Goal: Task Accomplishment & Management: Manage account settings

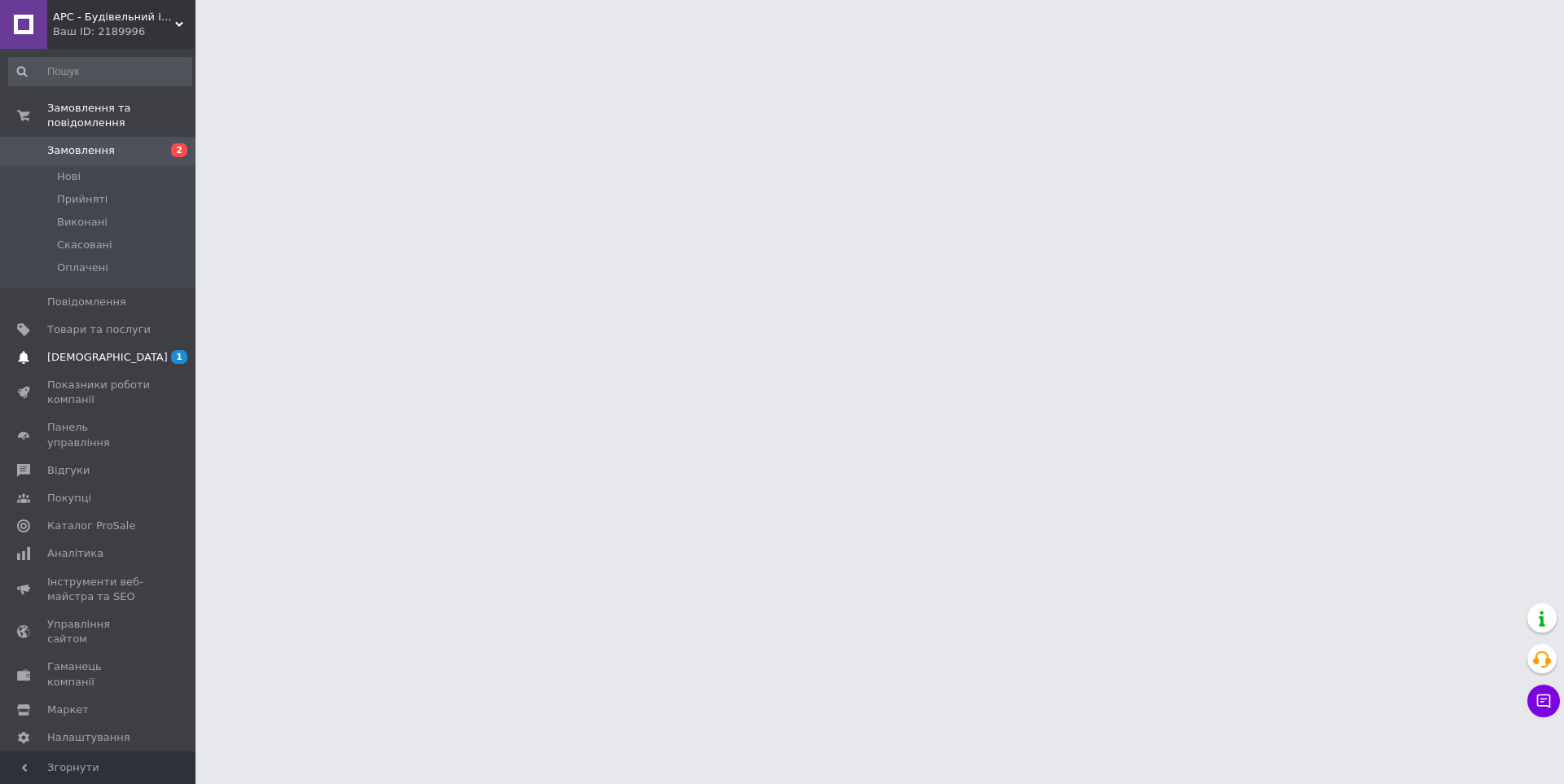
click at [130, 350] on span "[DEMOGRAPHIC_DATA]" at bounding box center [99, 357] width 104 height 15
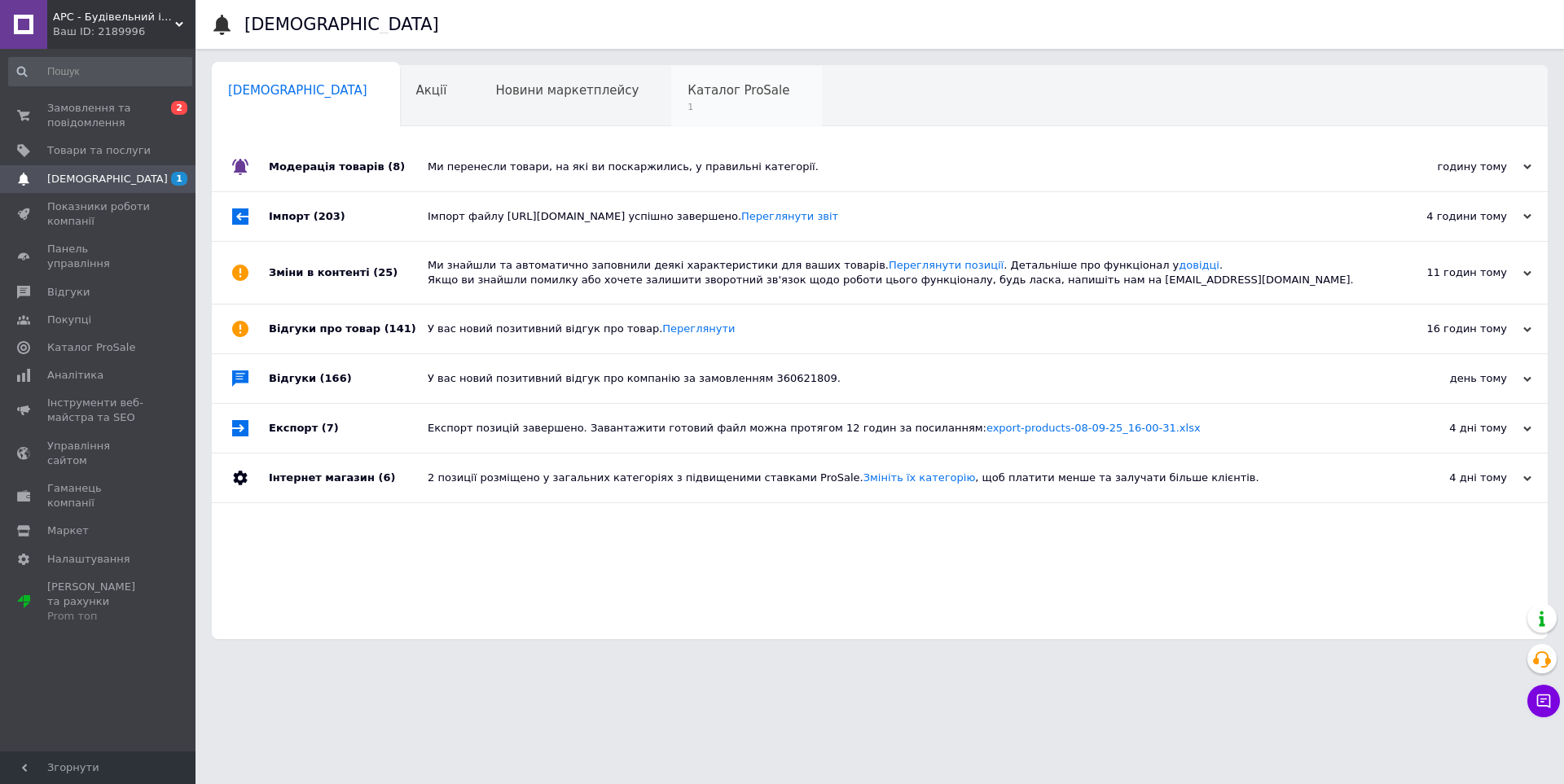
click at [688, 95] on span "Каталог ProSale" at bounding box center [738, 90] width 102 height 15
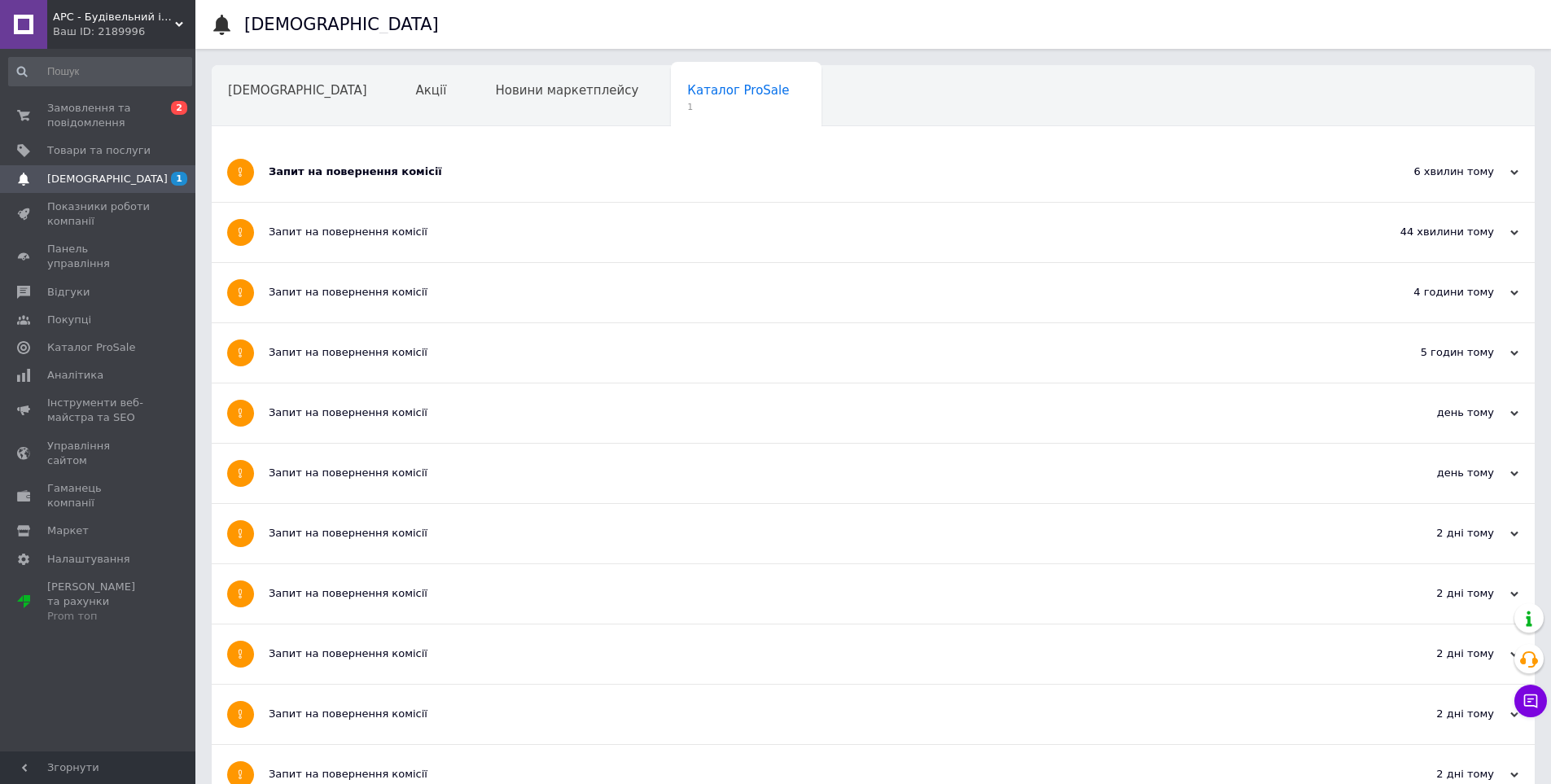
click at [609, 175] on div "Запит на повернення комісії" at bounding box center [812, 172] width 1087 height 15
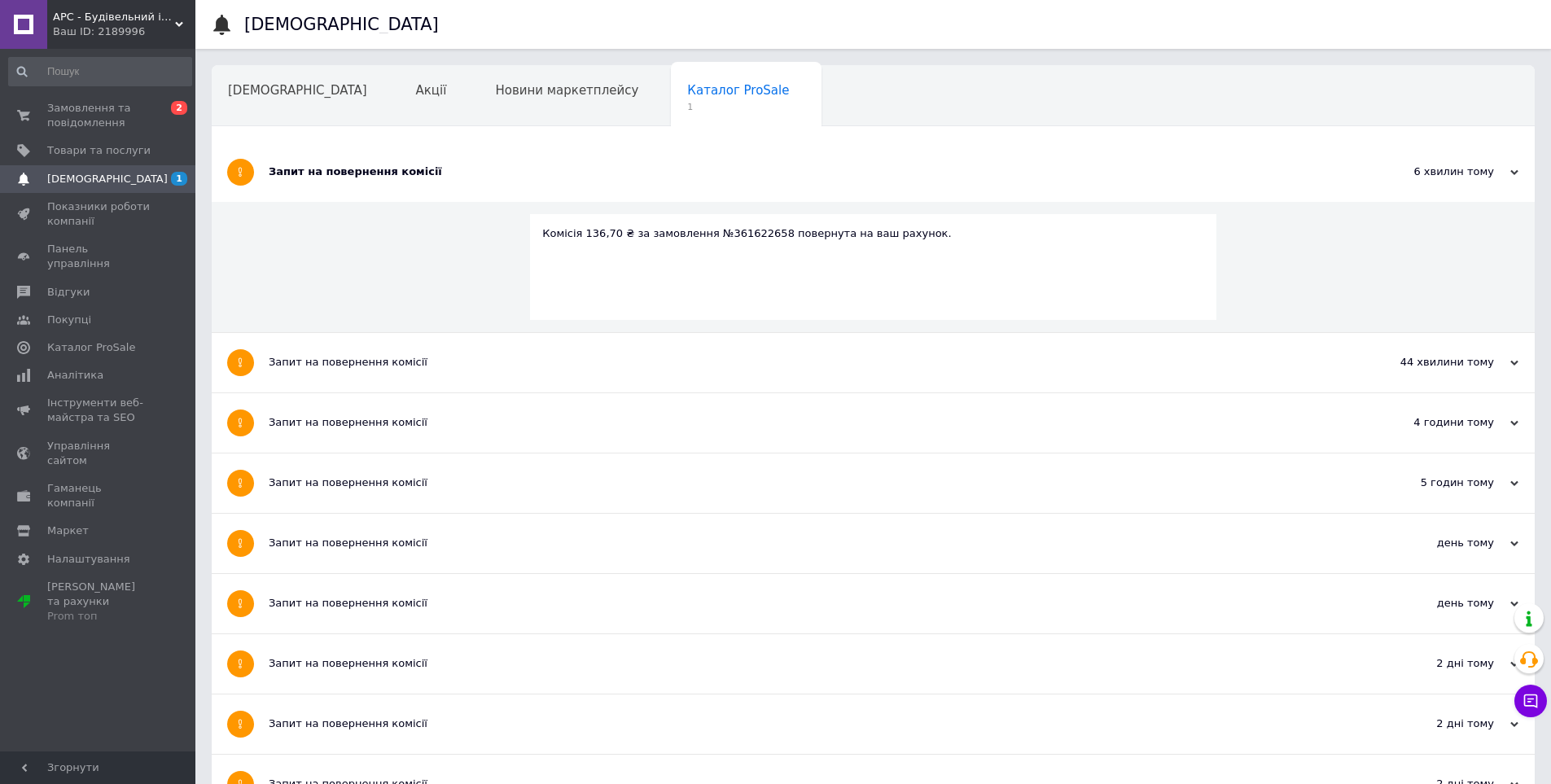
click at [723, 228] on div "Комісія 136,70 ₴ за замовлення №361622658 повернута на ваш рахунок." at bounding box center [873, 234] width 662 height 15
copy div "361622658"
click at [514, 103] on div "Новини маркетплейсу" at bounding box center [575, 96] width 192 height 62
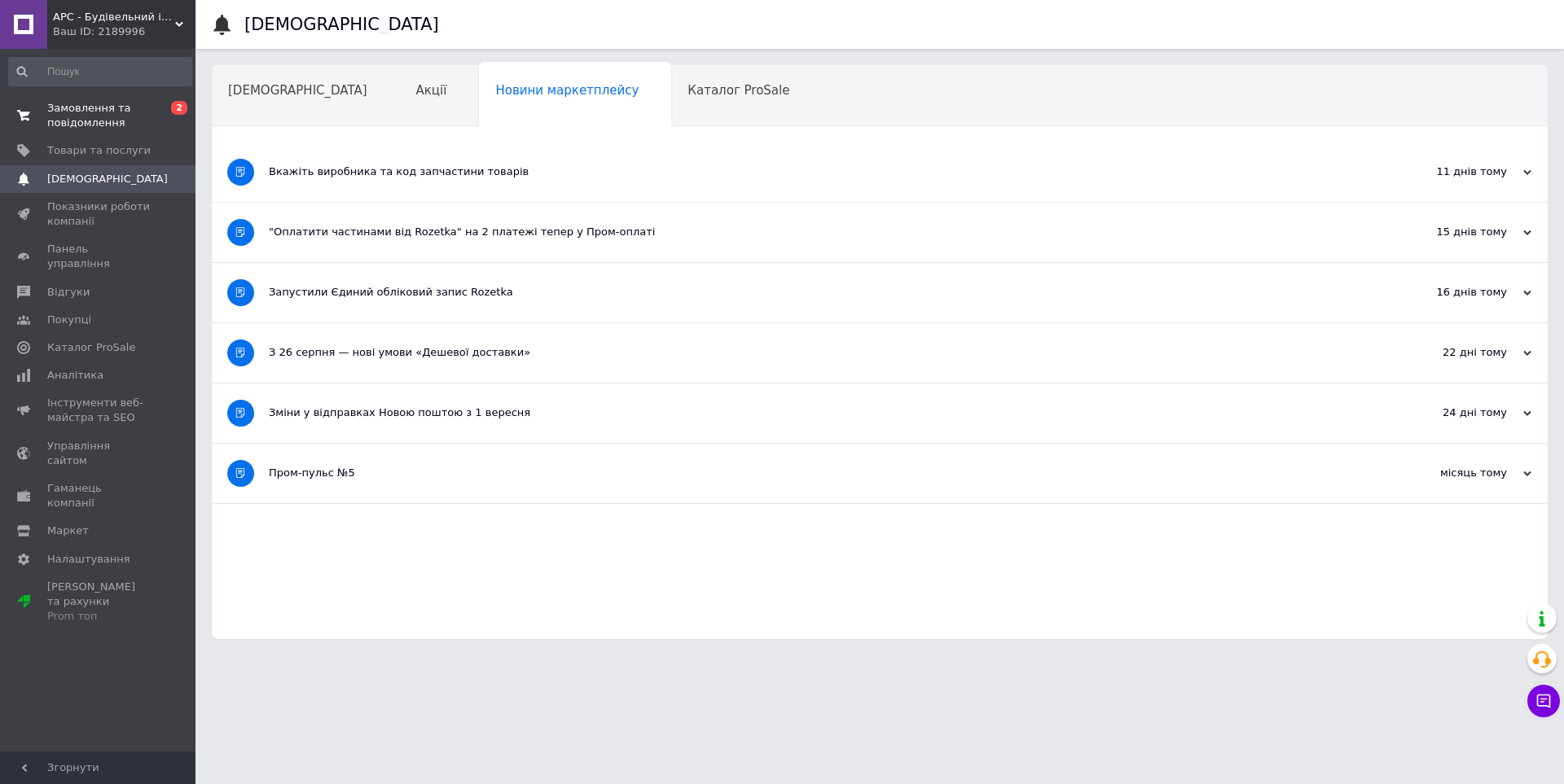
click at [90, 111] on span "Замовлення та повідомлення" at bounding box center [99, 116] width 104 height 30
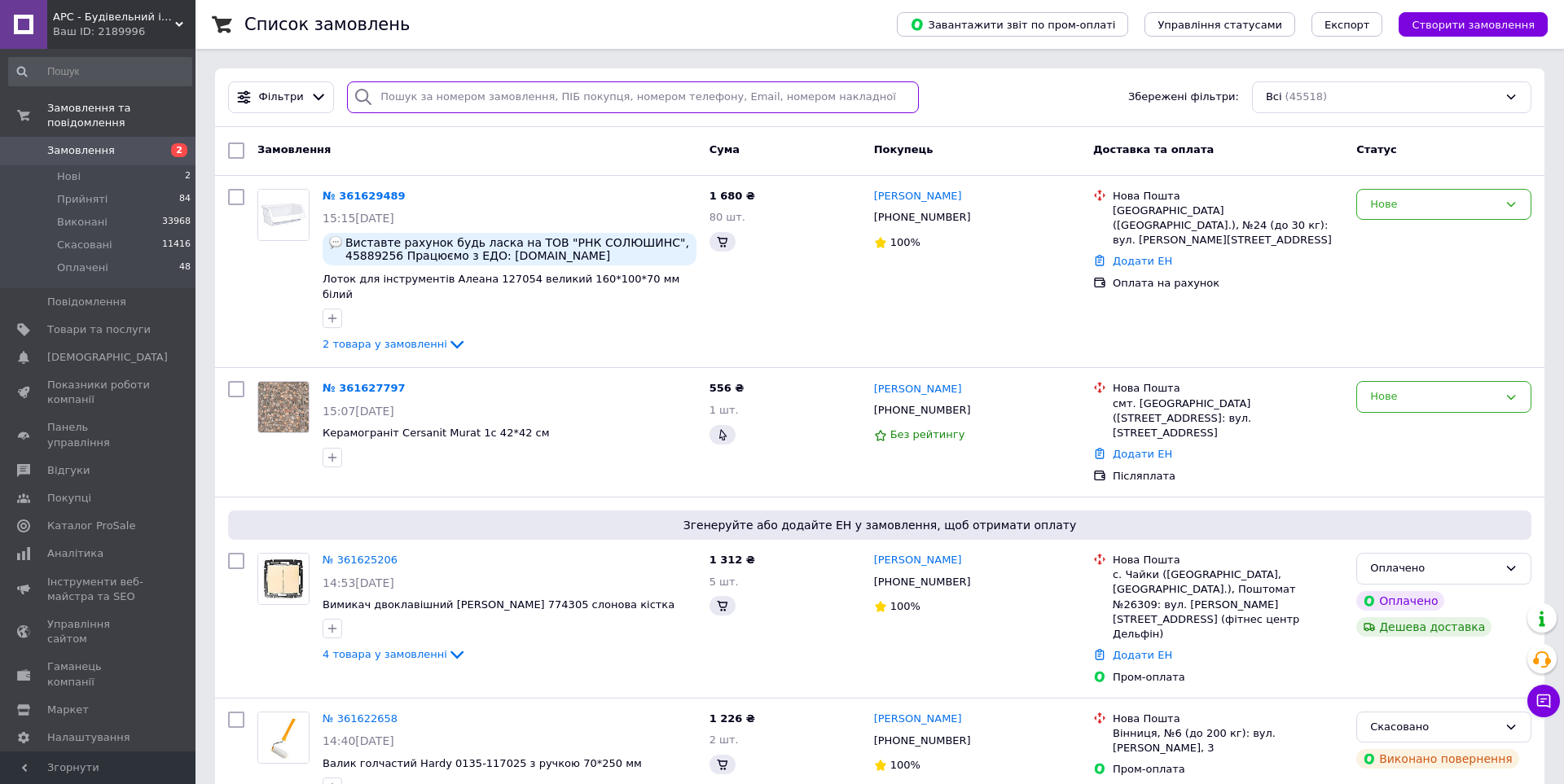
click at [565, 94] on input "search" at bounding box center [632, 97] width 572 height 32
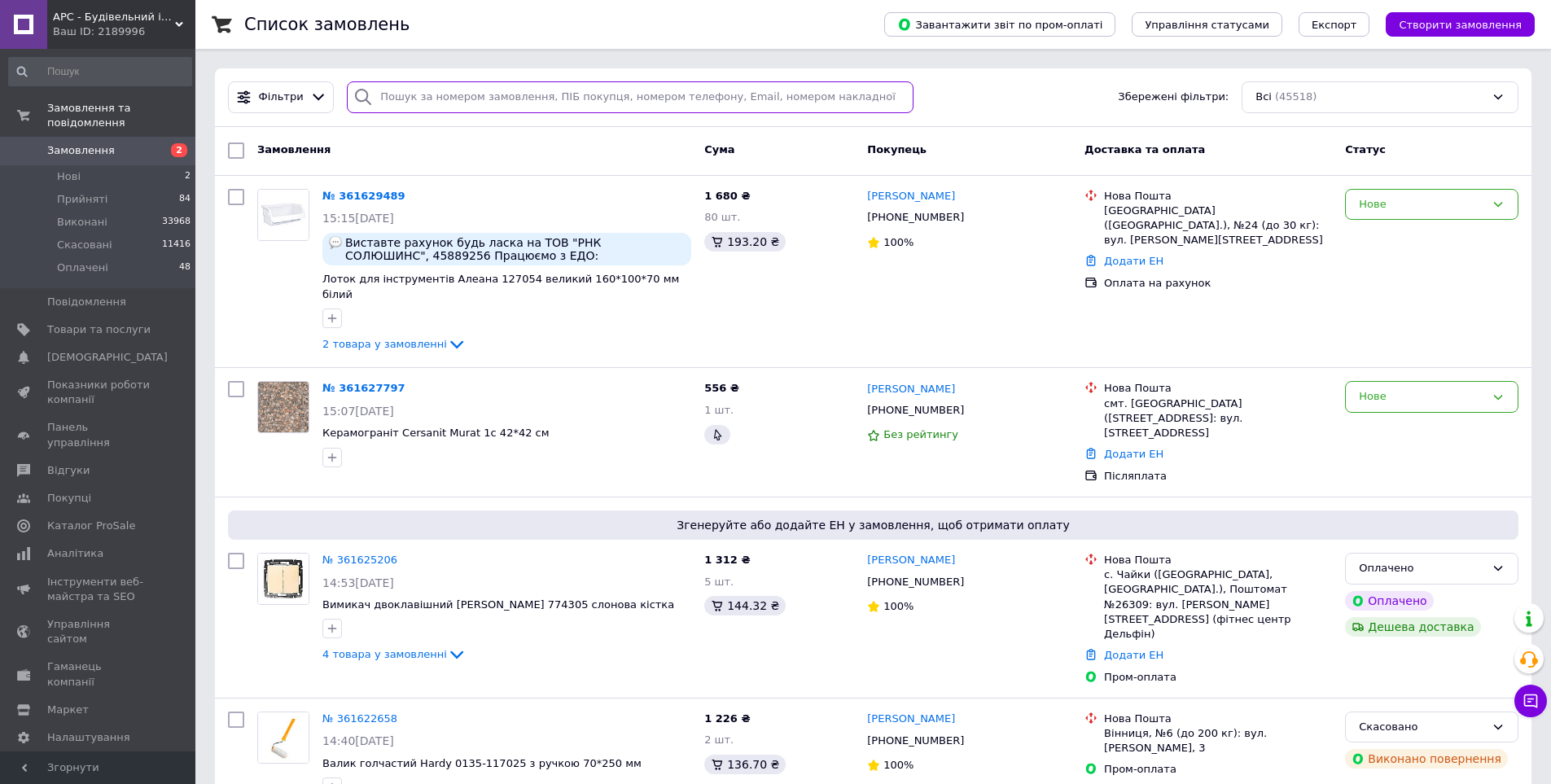
paste input "361622658"
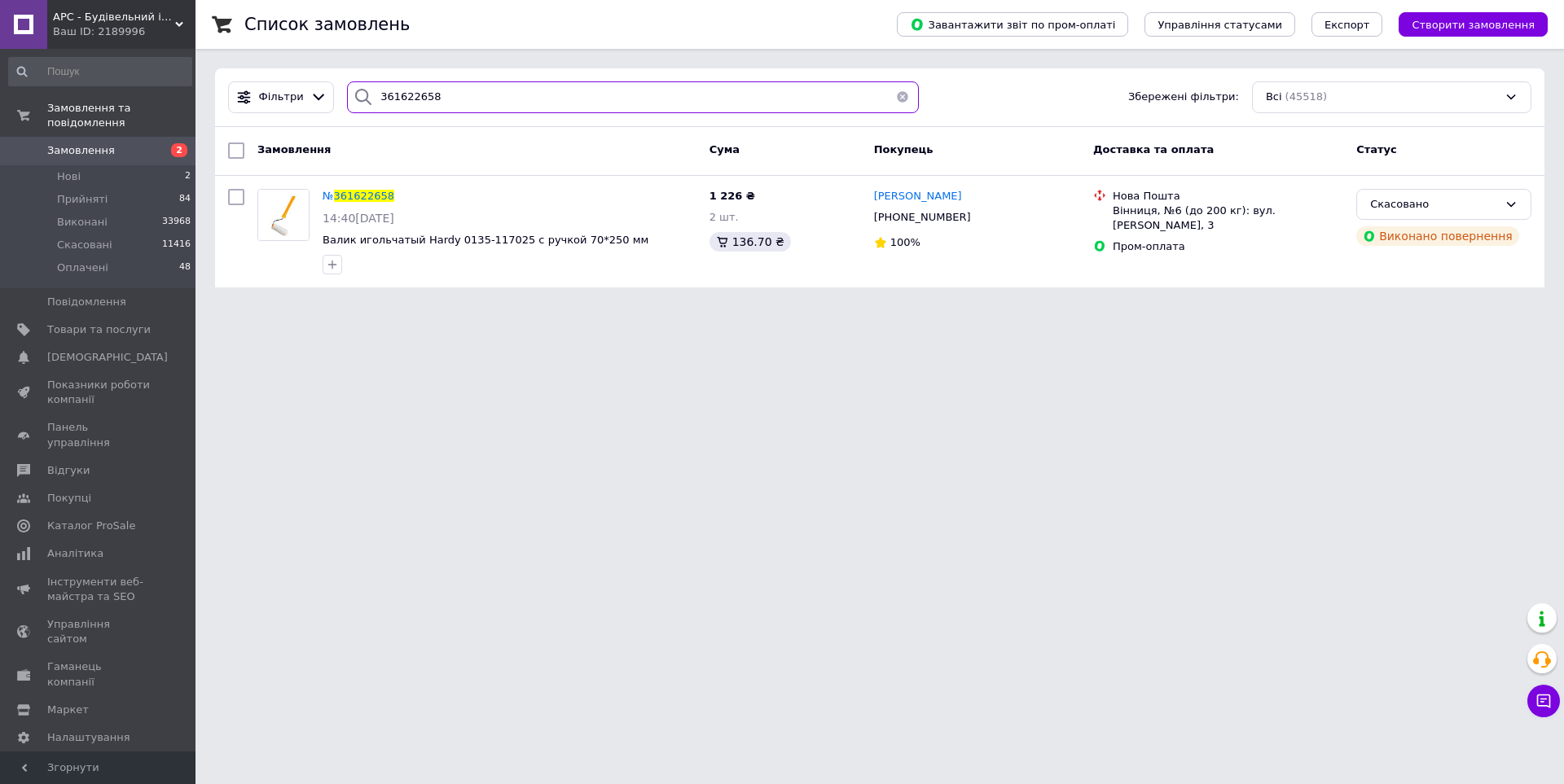
type input "361622658"
click at [896, 96] on button "button" at bounding box center [903, 97] width 33 height 32
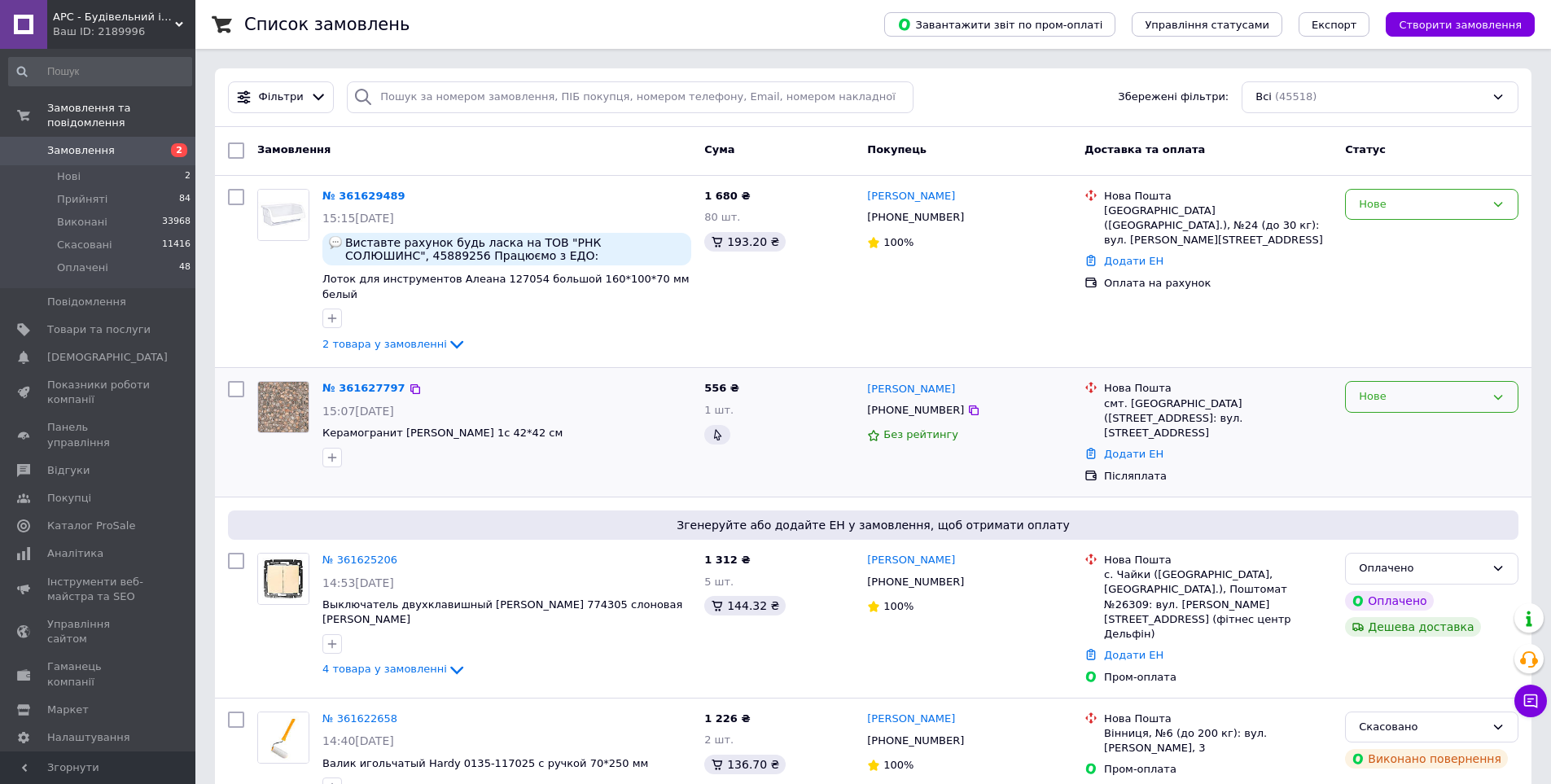
click at [1388, 388] on div "Нове" at bounding box center [1422, 397] width 126 height 17
click at [1396, 416] on li "Прийнято" at bounding box center [1431, 431] width 172 height 30
click at [1377, 201] on div "Нове" at bounding box center [1422, 204] width 126 height 17
click at [1372, 236] on li "Прийнято" at bounding box center [1431, 238] width 172 height 30
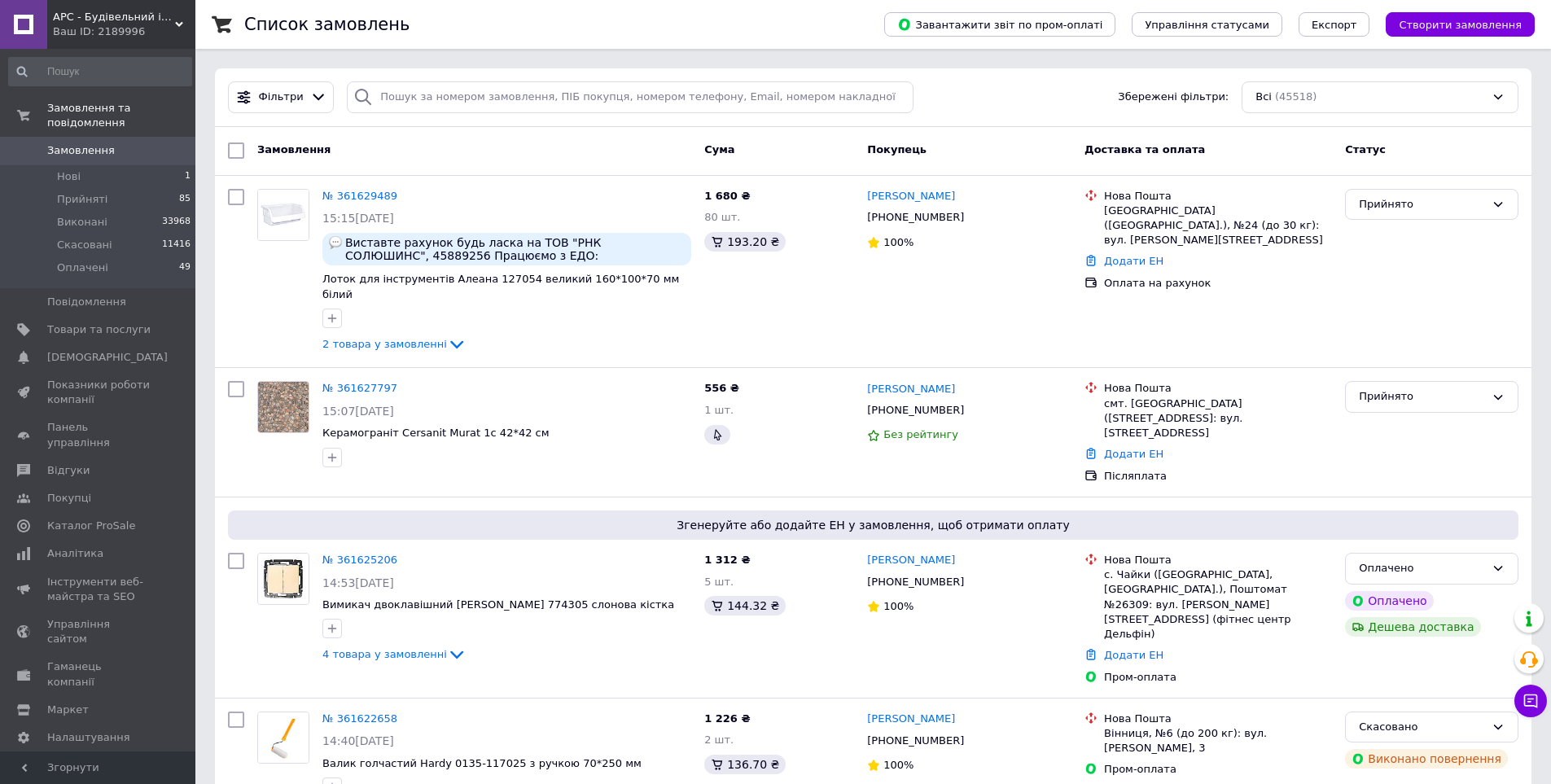
click at [548, 156] on div "Замовлення" at bounding box center [474, 151] width 447 height 30
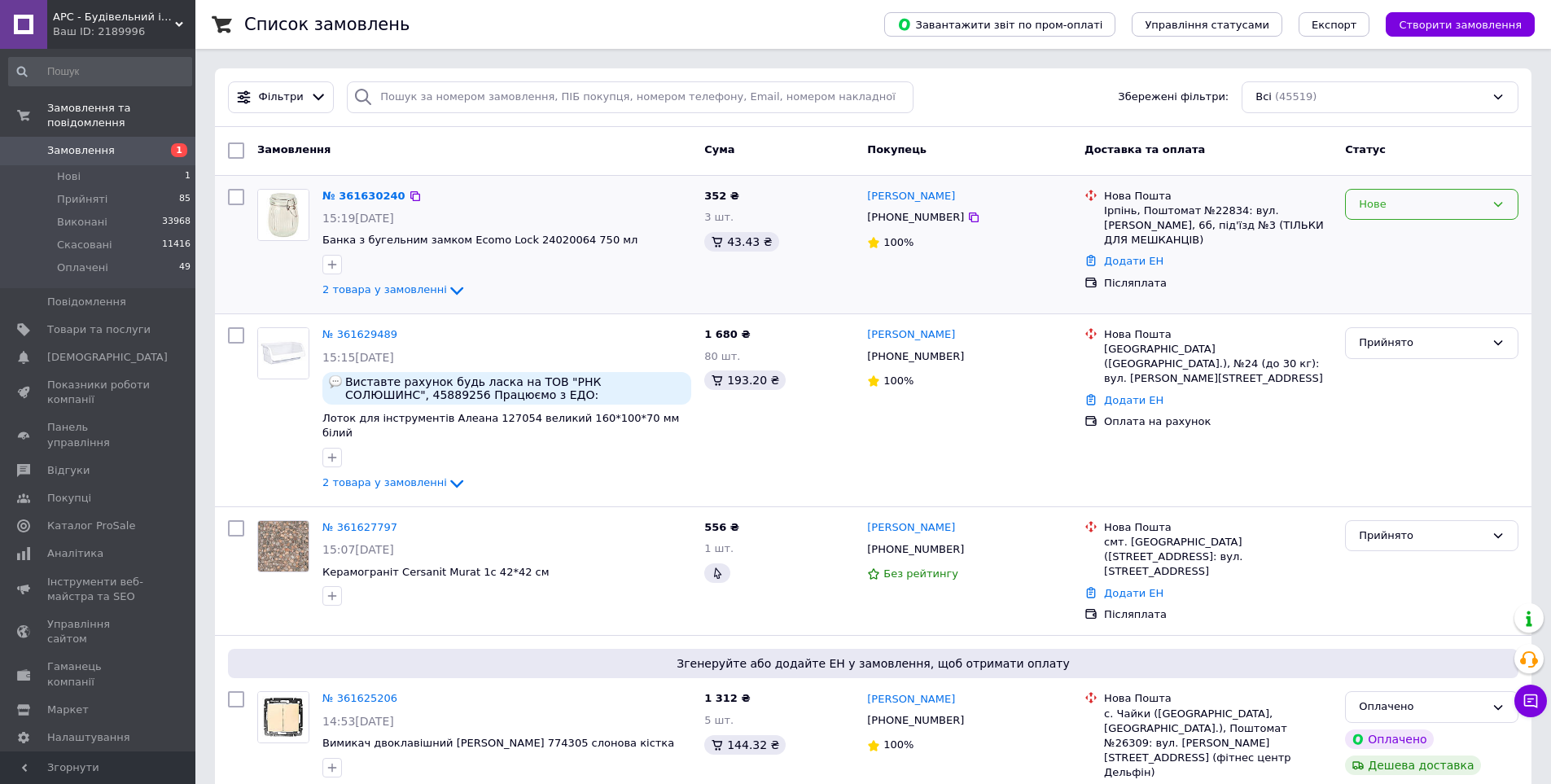
click at [1421, 206] on div "Нове" at bounding box center [1422, 204] width 126 height 17
click at [1423, 231] on li "Прийнято" at bounding box center [1431, 238] width 172 height 30
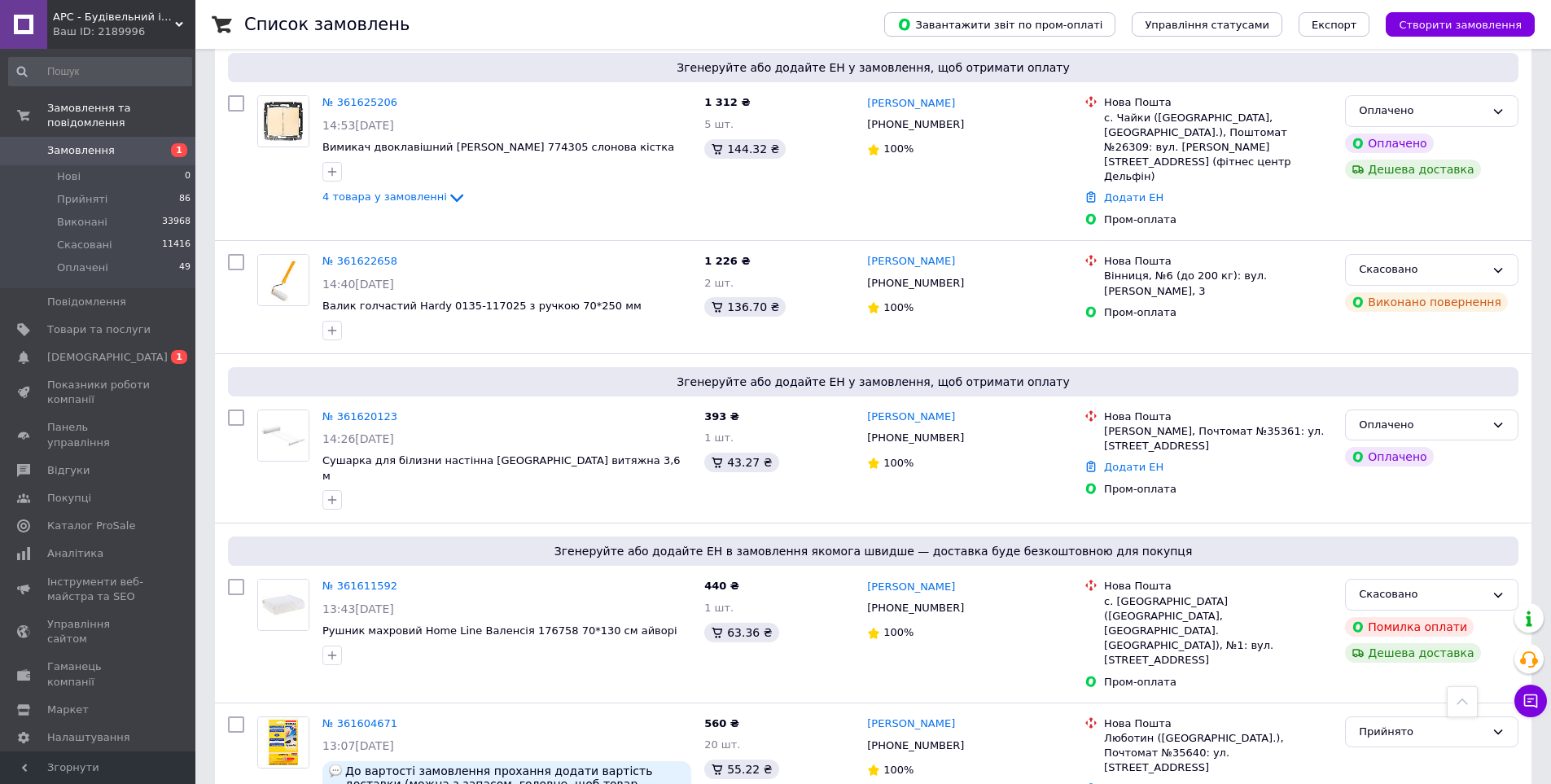
scroll to position [651, 0]
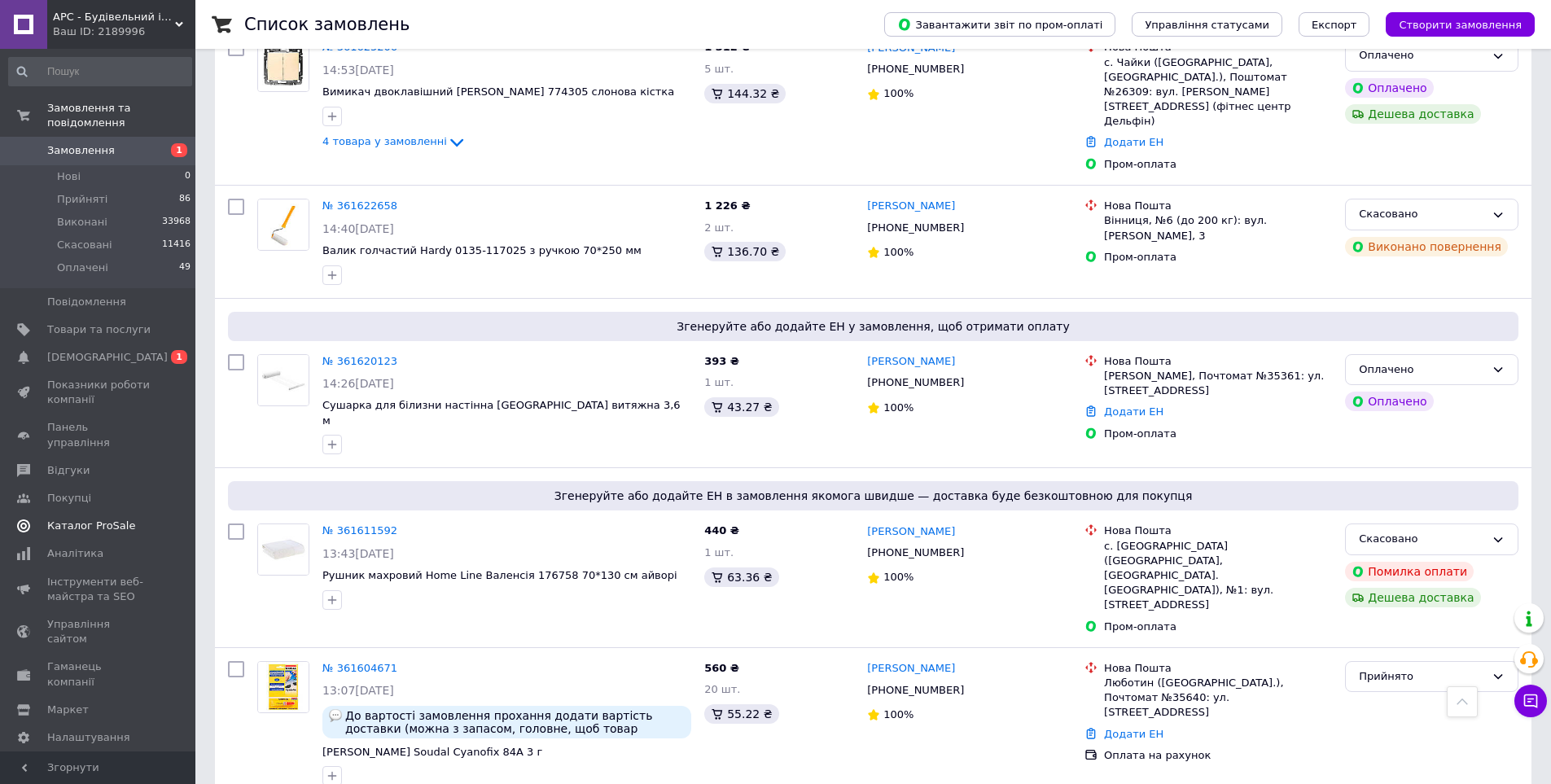
click at [81, 350] on span "[DEMOGRAPHIC_DATA]" at bounding box center [108, 357] width 121 height 15
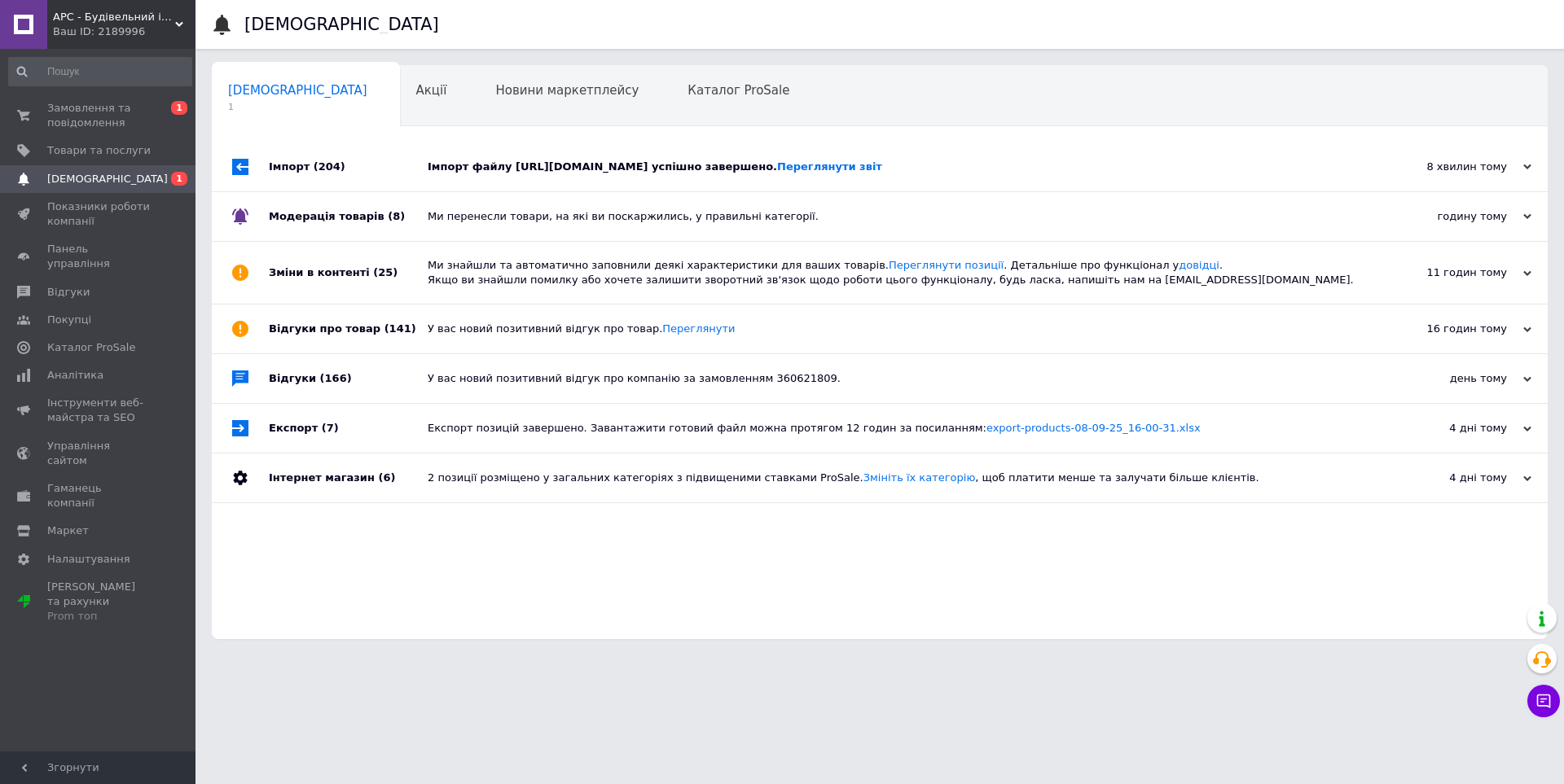
click at [518, 181] on div "Імпорт файлу https://ars.ua/media/feed/prom_1.xml успішно завершено. Переглянут…" at bounding box center [898, 167] width 941 height 48
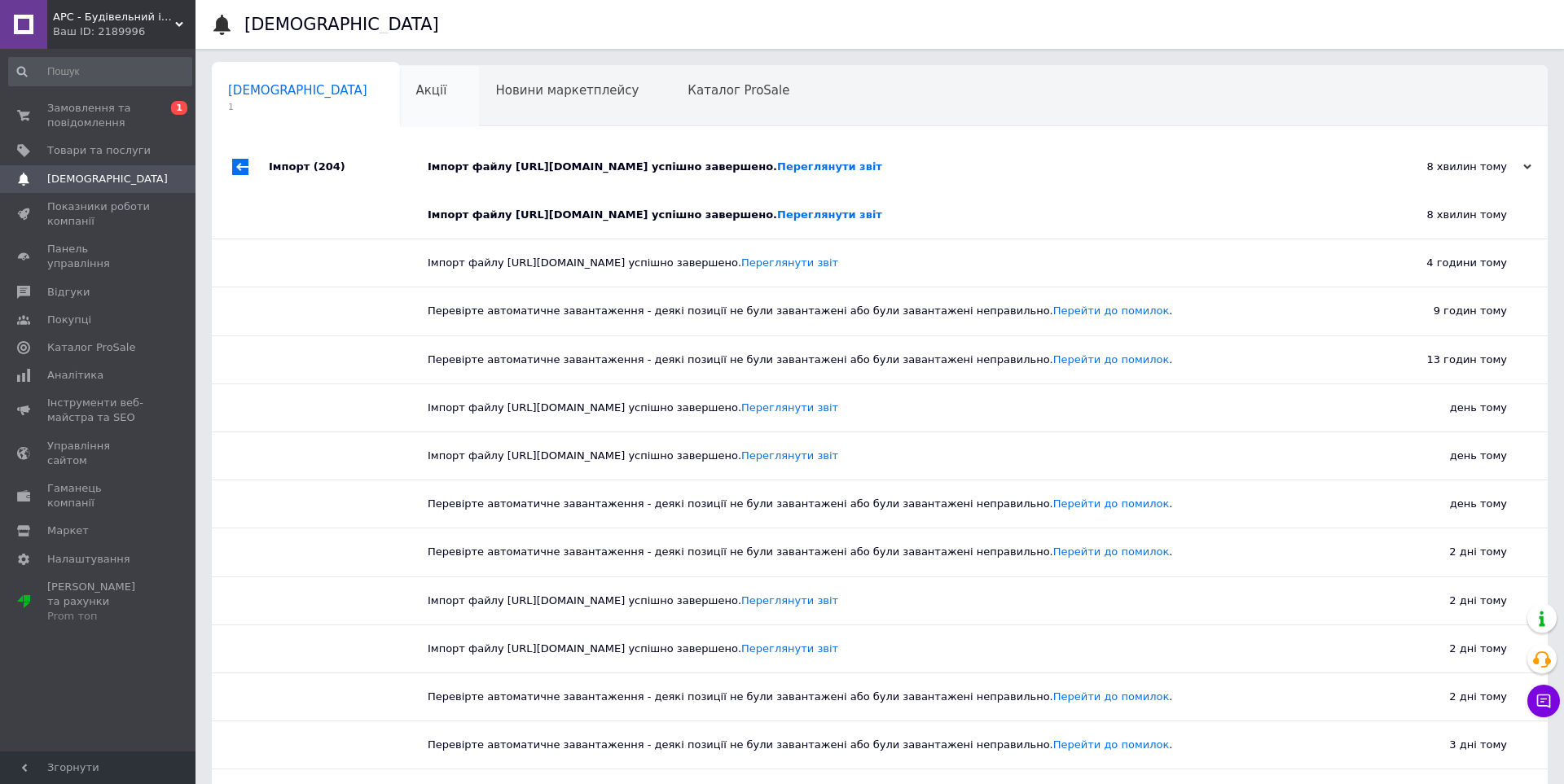
click at [400, 82] on div "Акції 0" at bounding box center [439, 96] width 80 height 62
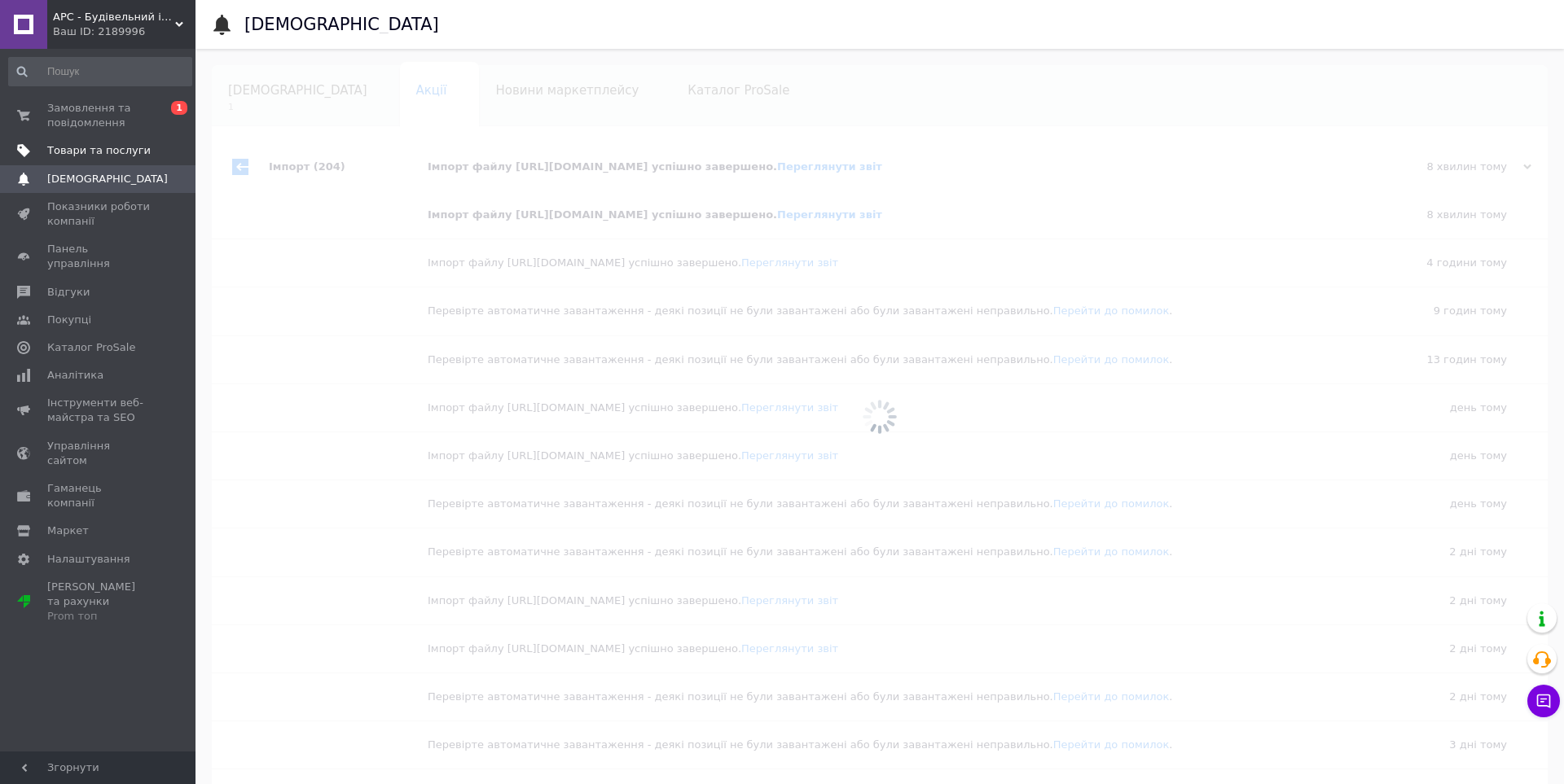
click at [110, 155] on span "Товари та послуги" at bounding box center [99, 151] width 104 height 15
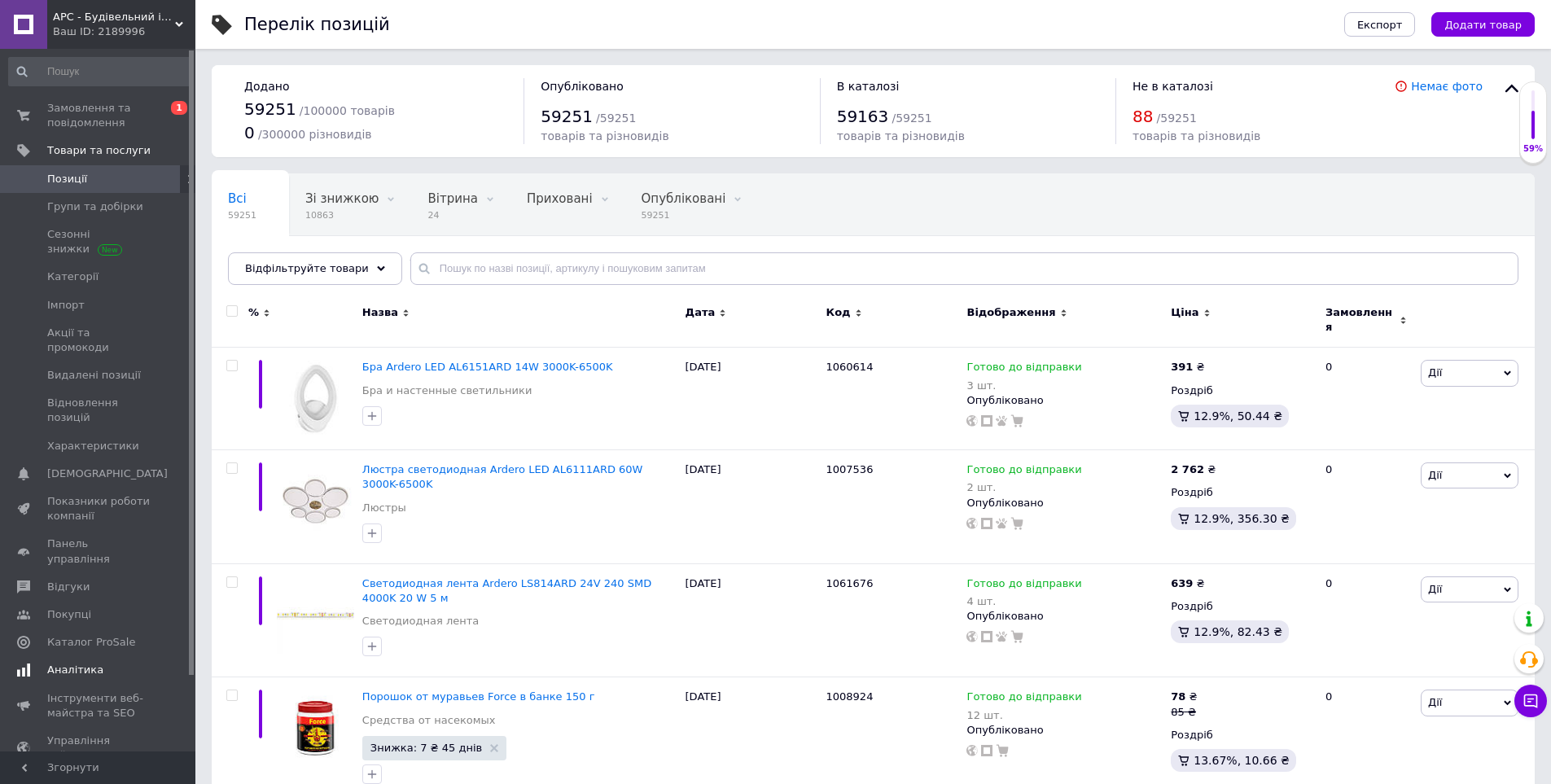
click at [129, 656] on link "Аналітика" at bounding box center [100, 670] width 200 height 28
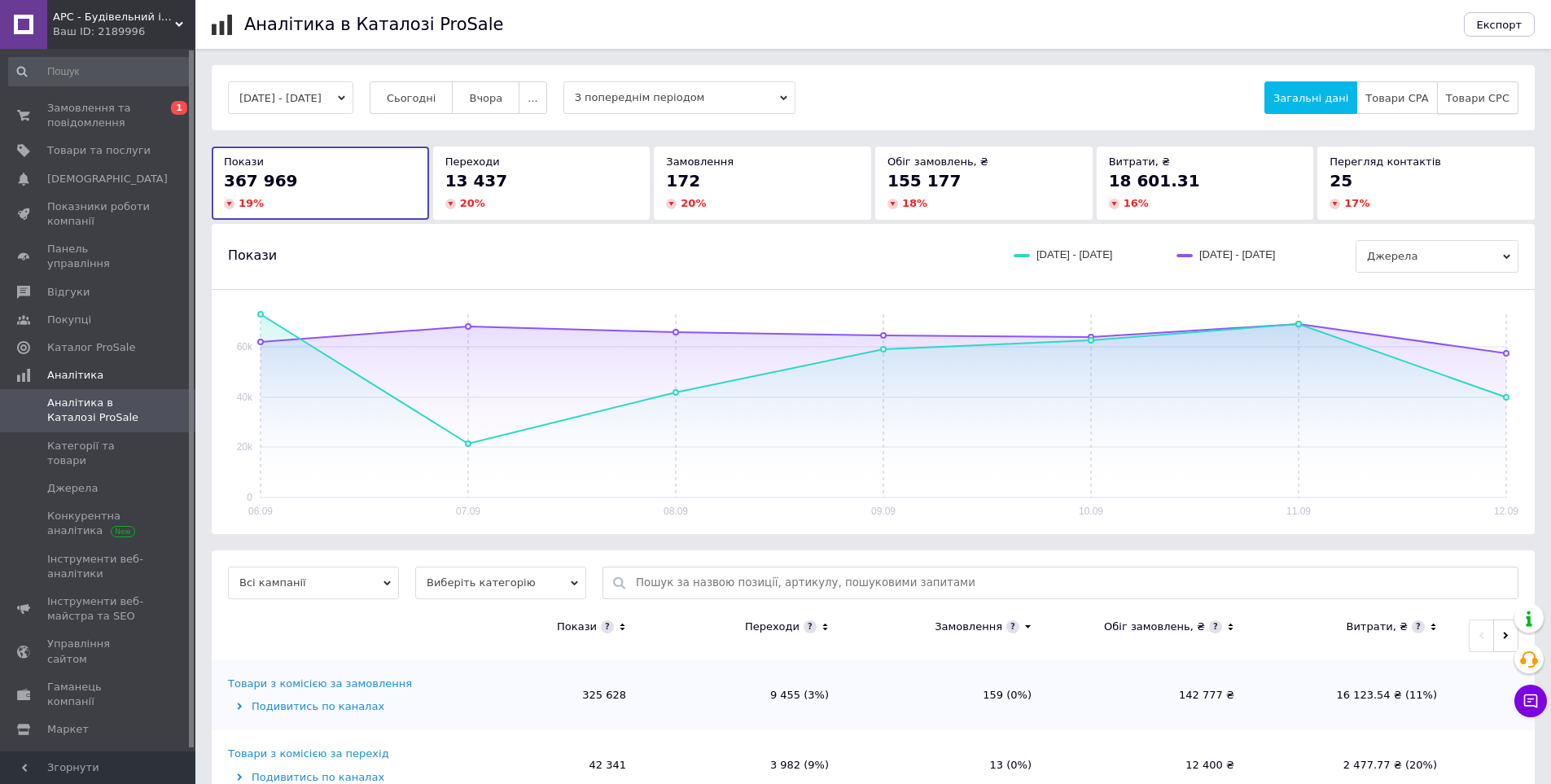
click at [1482, 98] on span "Товари CPC" at bounding box center [1477, 98] width 63 height 12
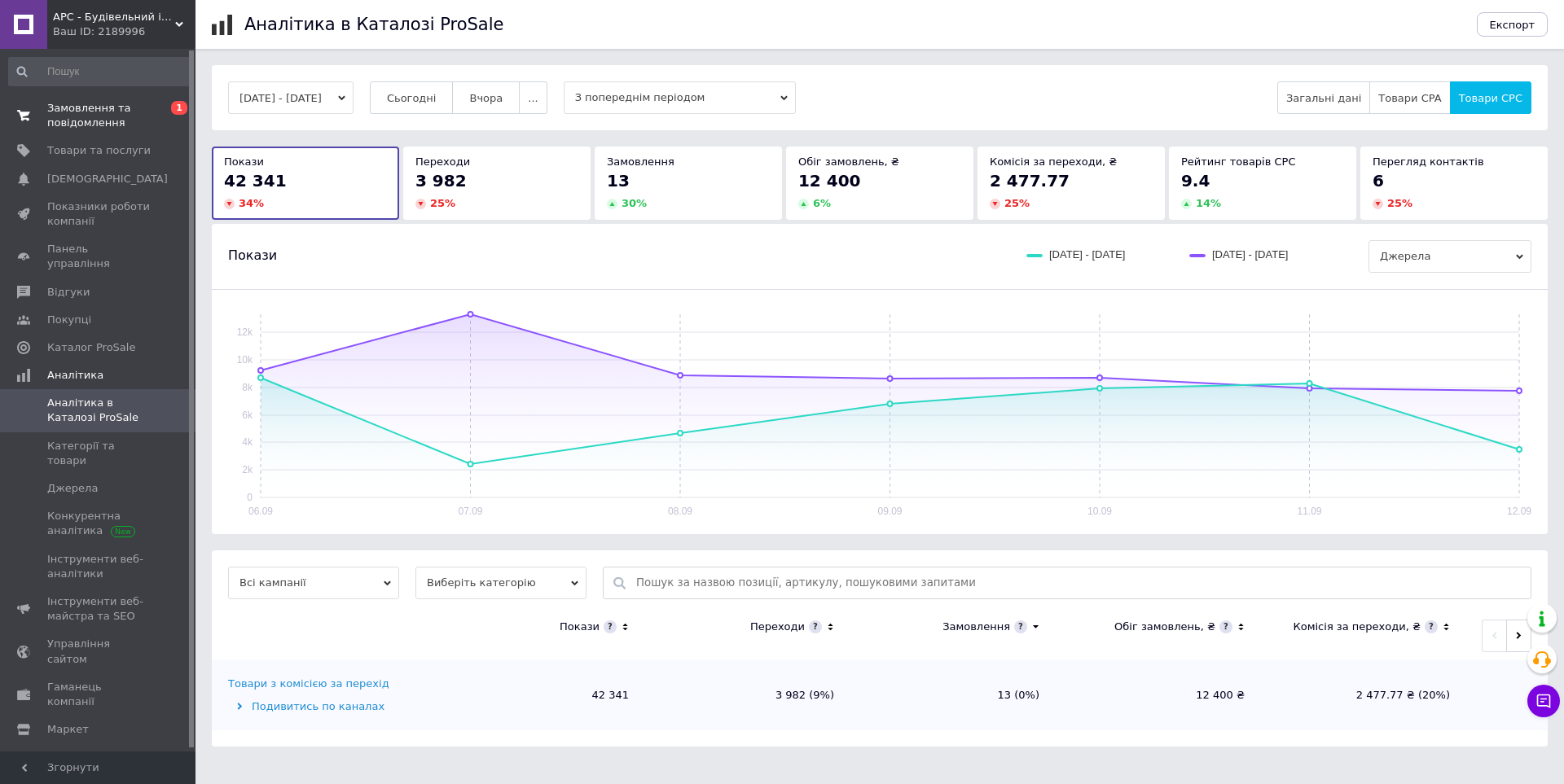
click at [58, 120] on span "Замовлення та повідомлення" at bounding box center [99, 116] width 104 height 30
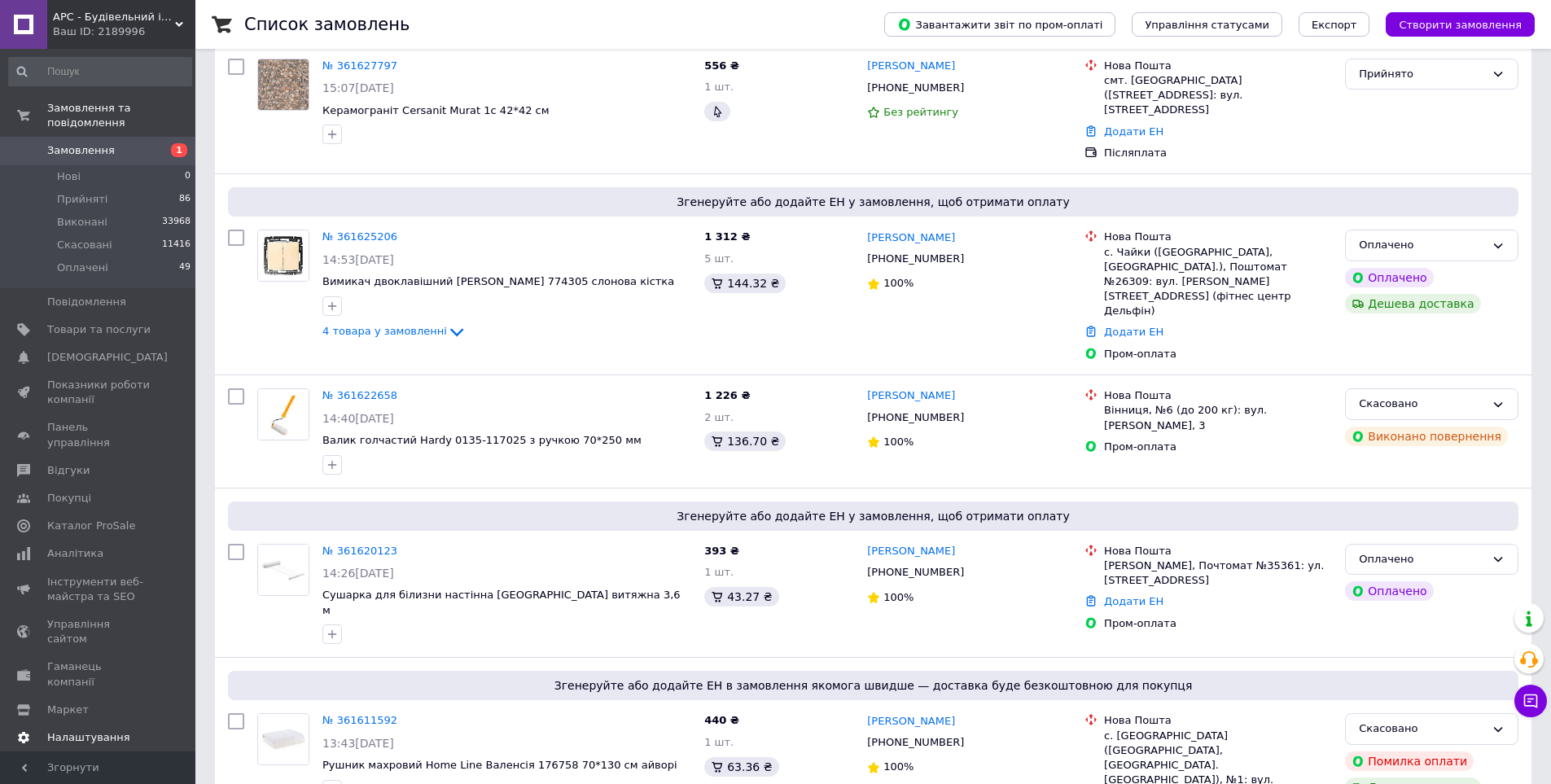
scroll to position [488, 0]
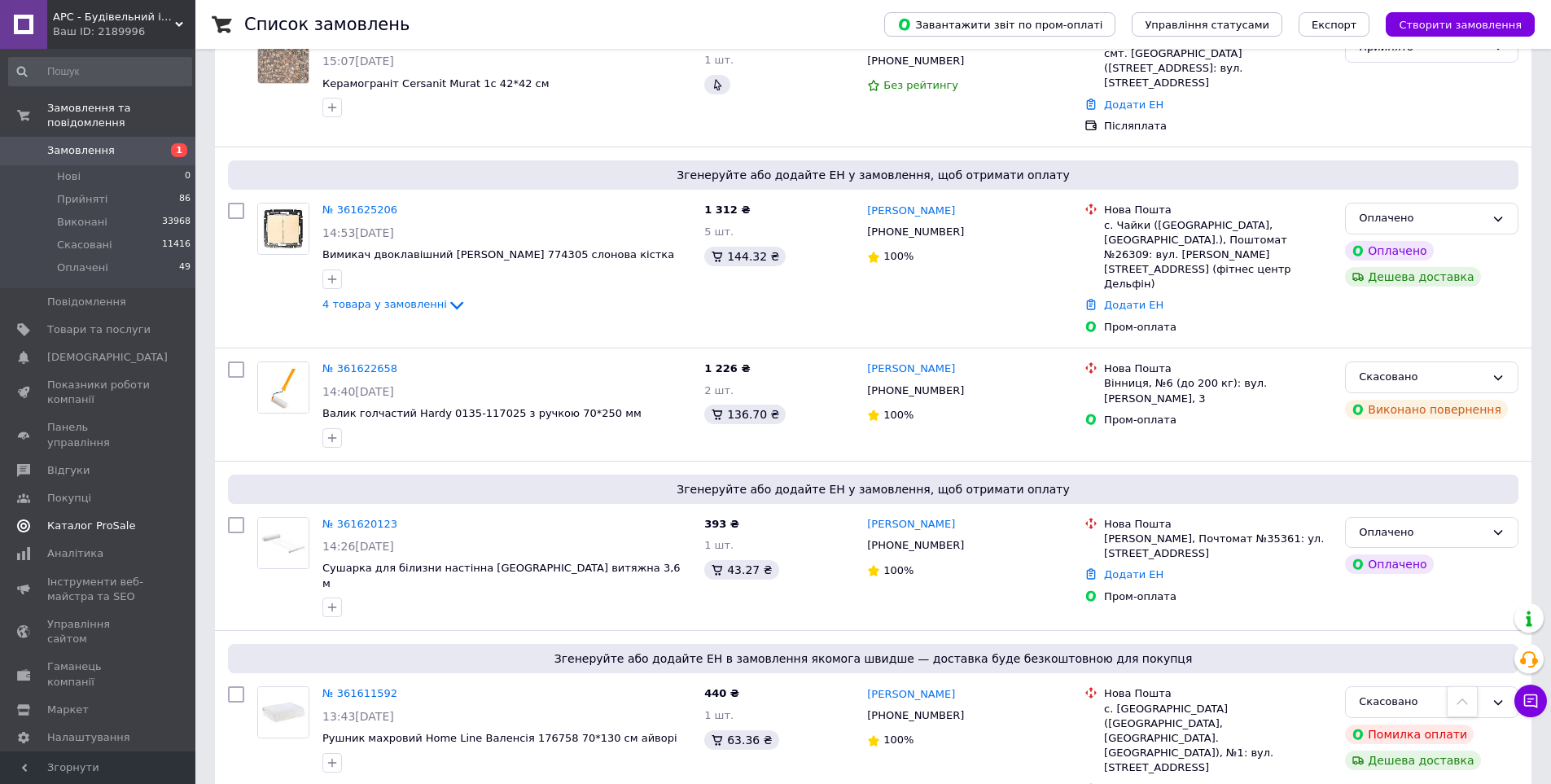
click at [89, 519] on span "Каталог ProSale" at bounding box center [91, 526] width 88 height 15
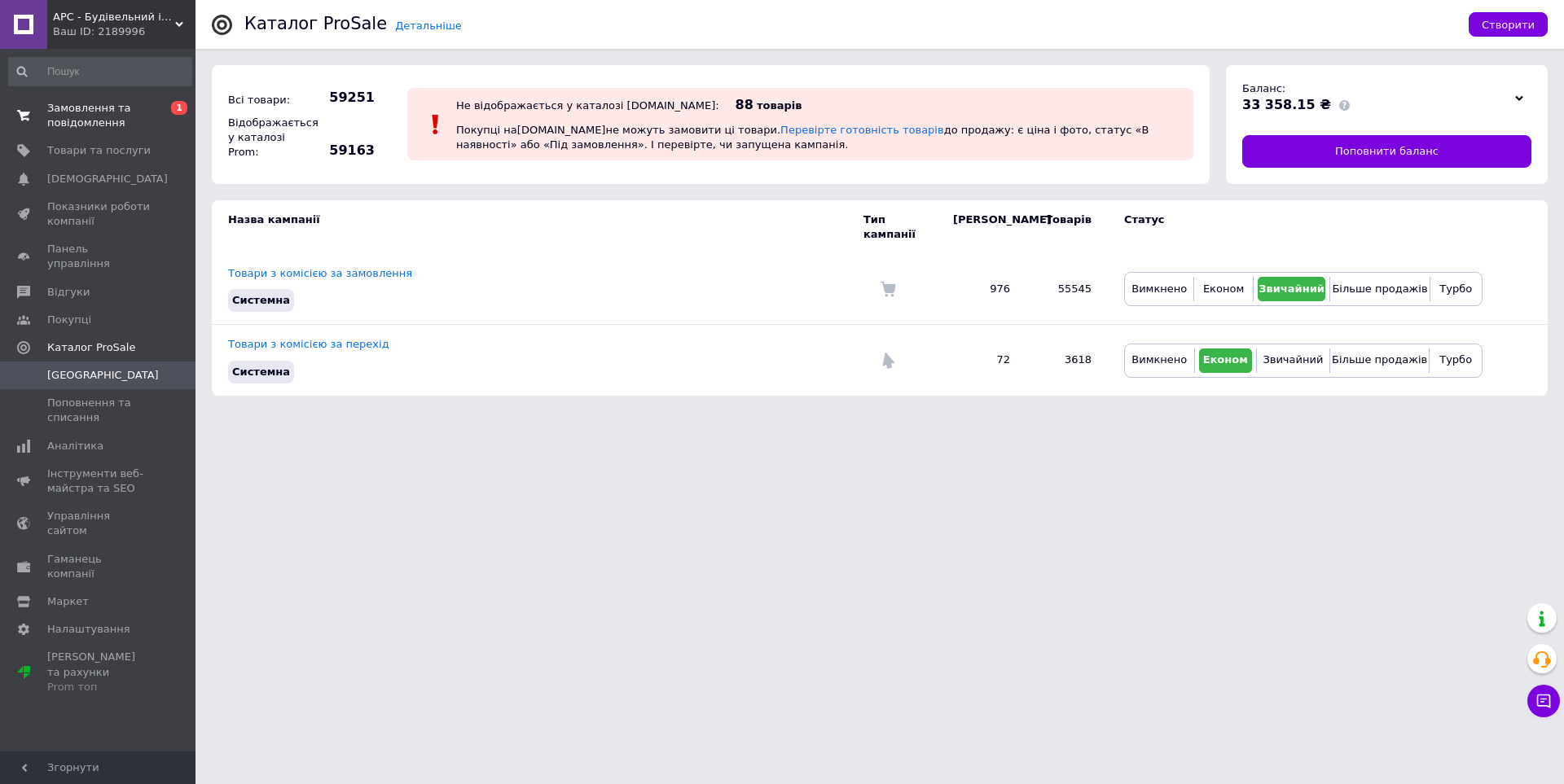
click at [77, 121] on span "Замовлення та повідомлення" at bounding box center [99, 116] width 104 height 30
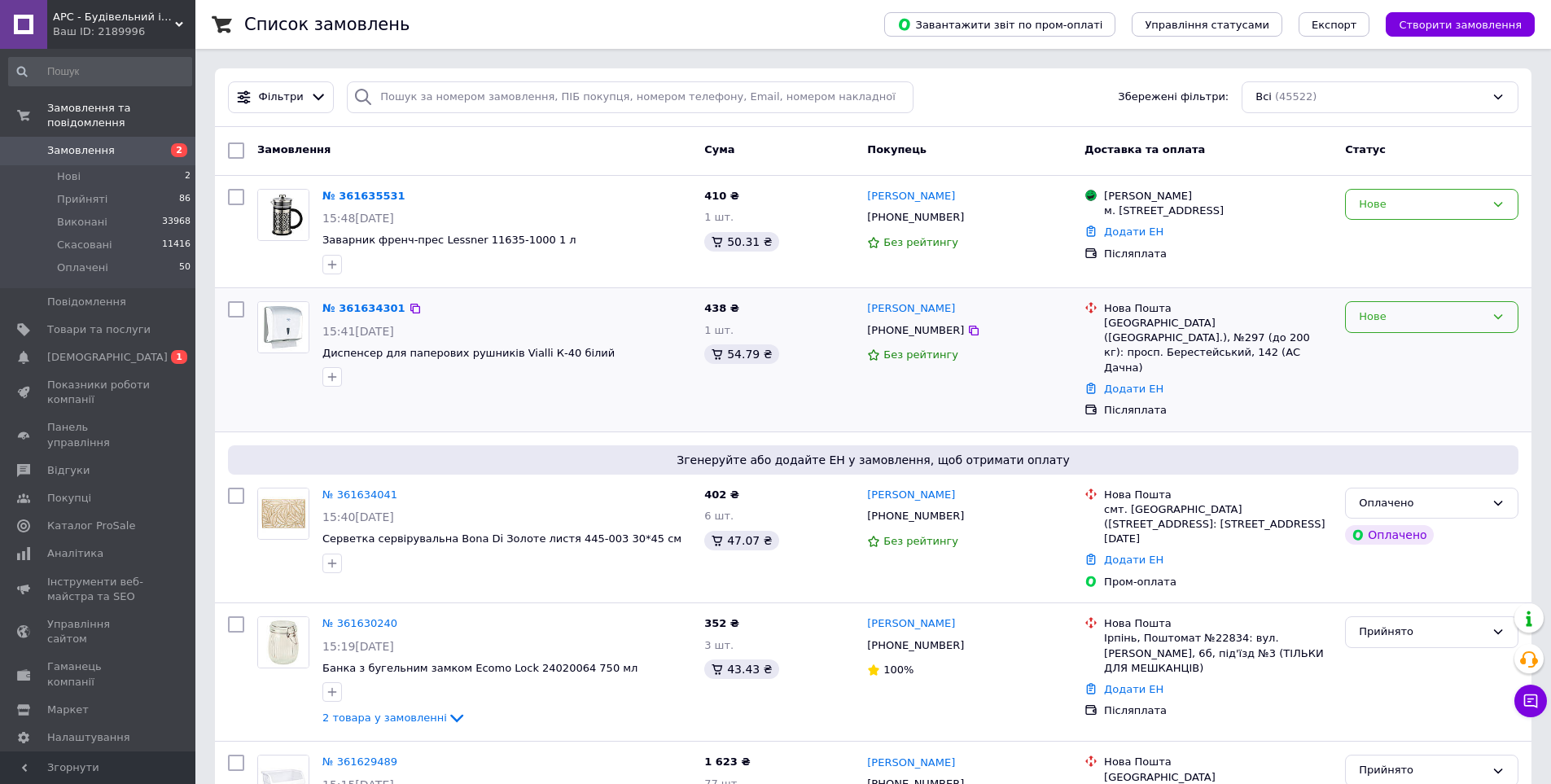
click at [1418, 331] on div "Нове" at bounding box center [1431, 317] width 173 height 32
click at [1414, 349] on li "Прийнято" at bounding box center [1431, 351] width 172 height 30
click at [1447, 209] on div "Нове" at bounding box center [1422, 204] width 126 height 17
click at [1438, 228] on li "Прийнято" at bounding box center [1431, 238] width 172 height 30
click at [74, 350] on span "[DEMOGRAPHIC_DATA]" at bounding box center [108, 357] width 121 height 15
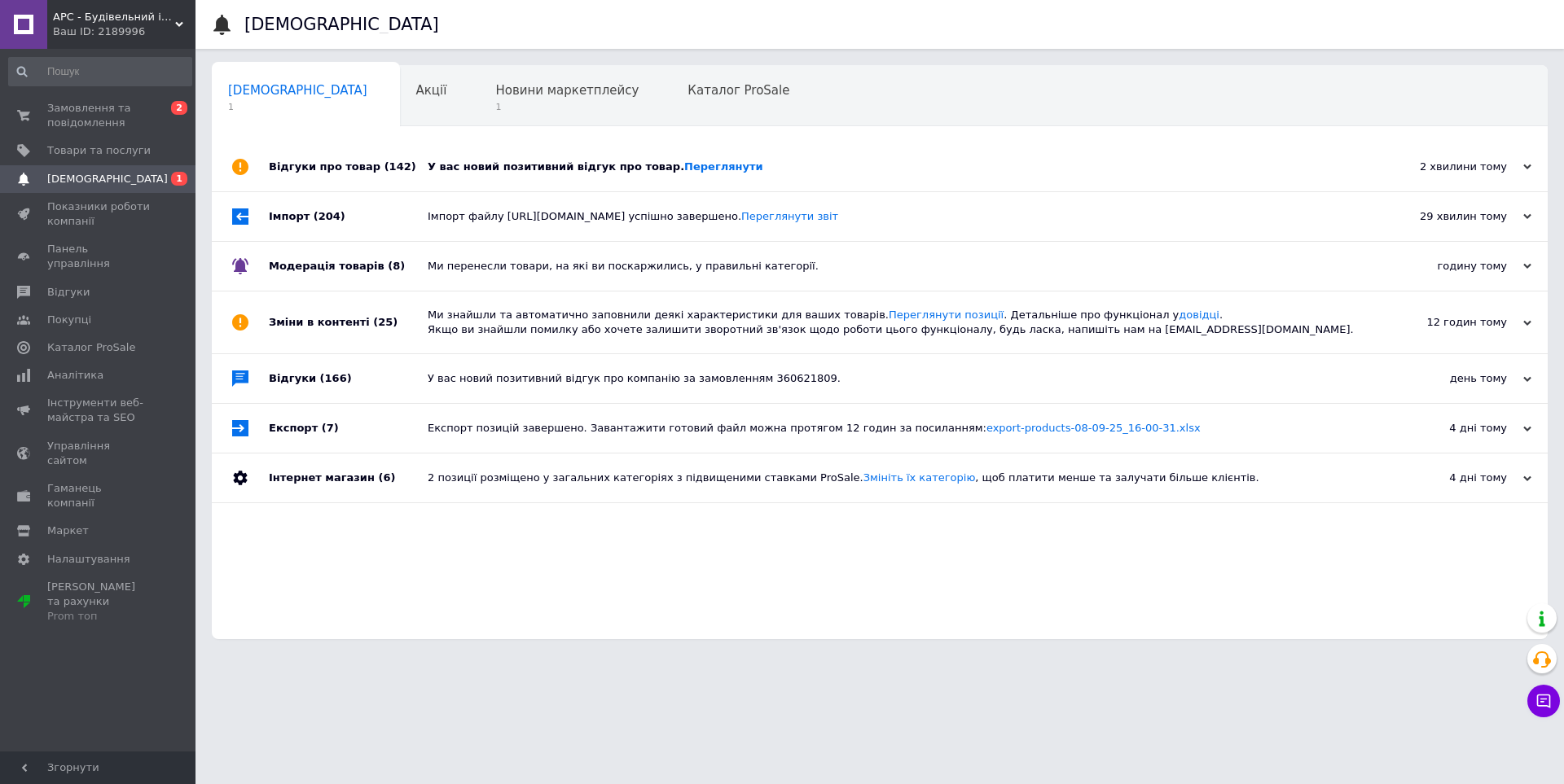
click at [504, 158] on div "У вас новий позитивний відгук про товар. [GEOGRAPHIC_DATA]" at bounding box center [898, 167] width 941 height 48
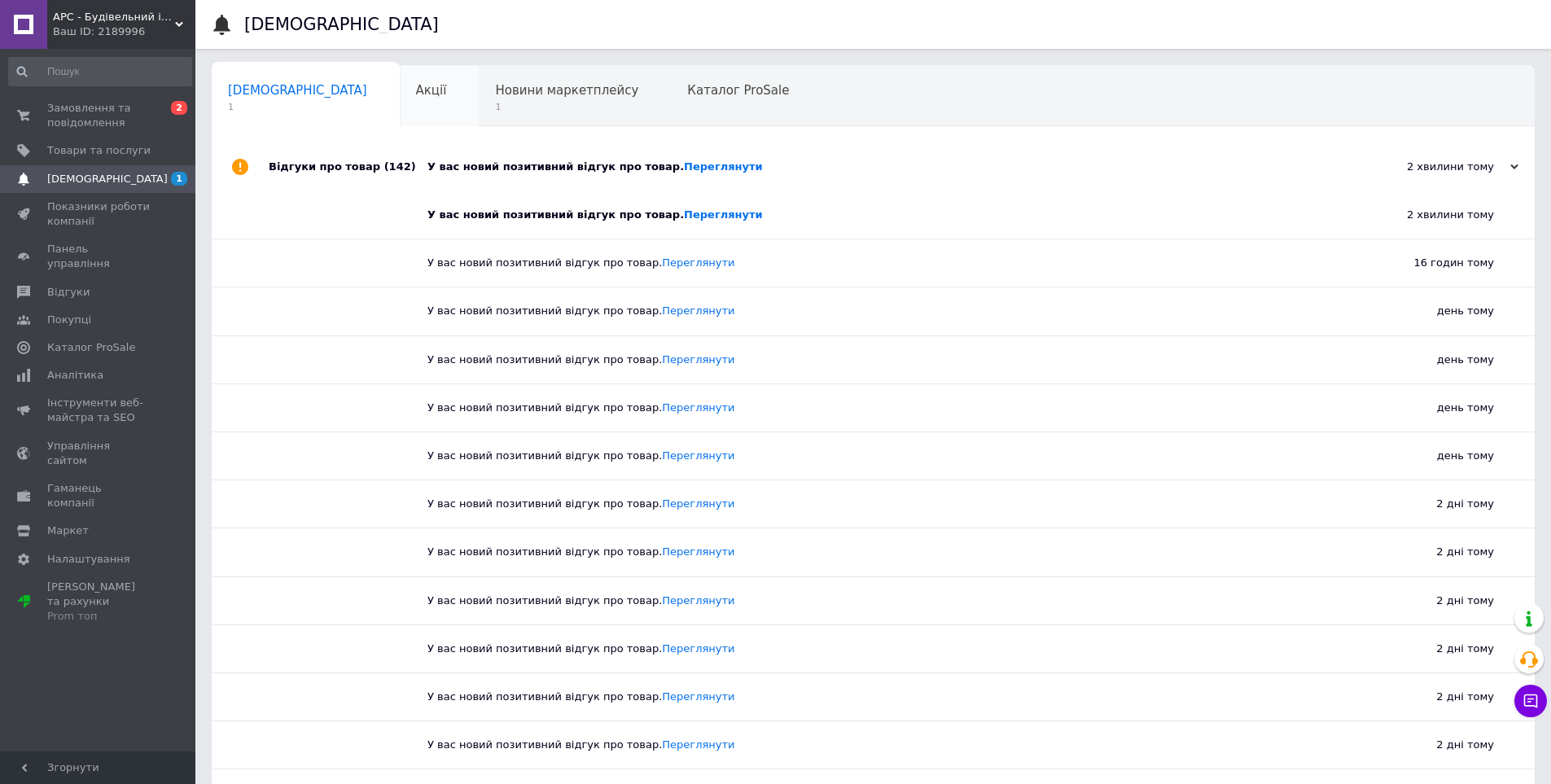
click at [400, 103] on div "Акції 0" at bounding box center [439, 96] width 80 height 62
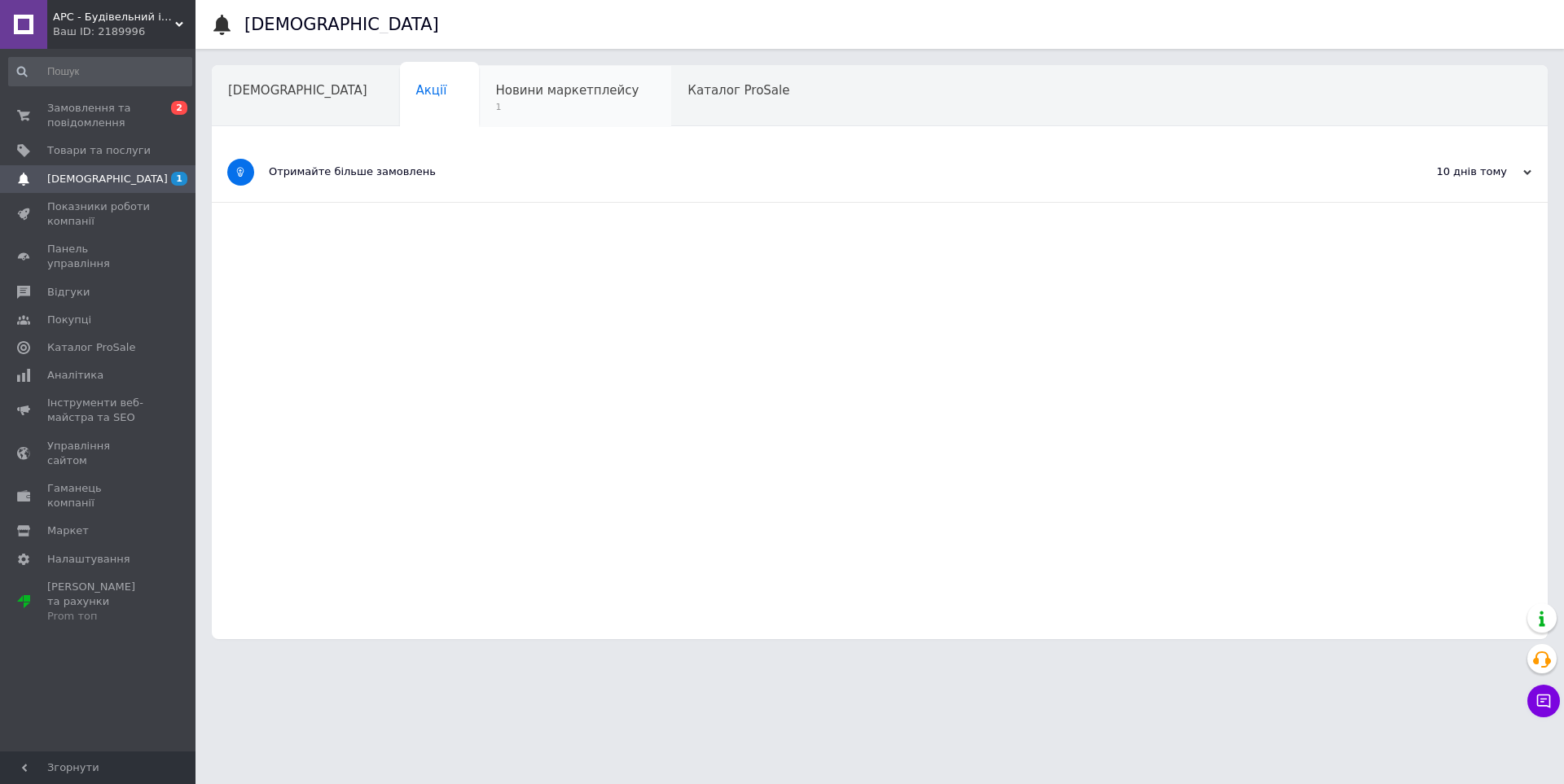
click at [495, 93] on span "Новини маркетплейсу" at bounding box center [567, 90] width 144 height 15
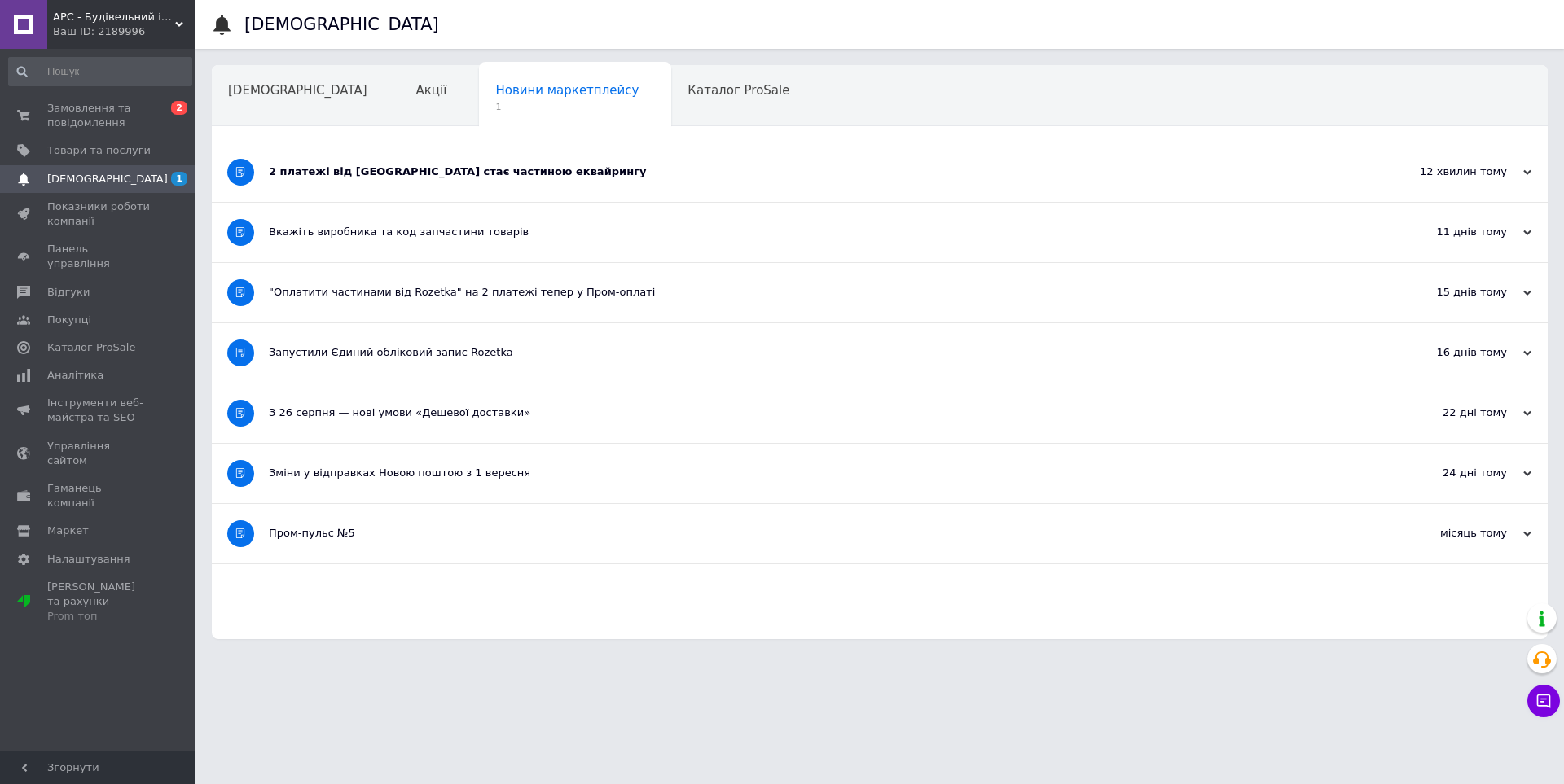
click at [583, 168] on div "2 платежі від Rozetka стає частиною еквайрингу" at bounding box center [818, 172] width 1100 height 15
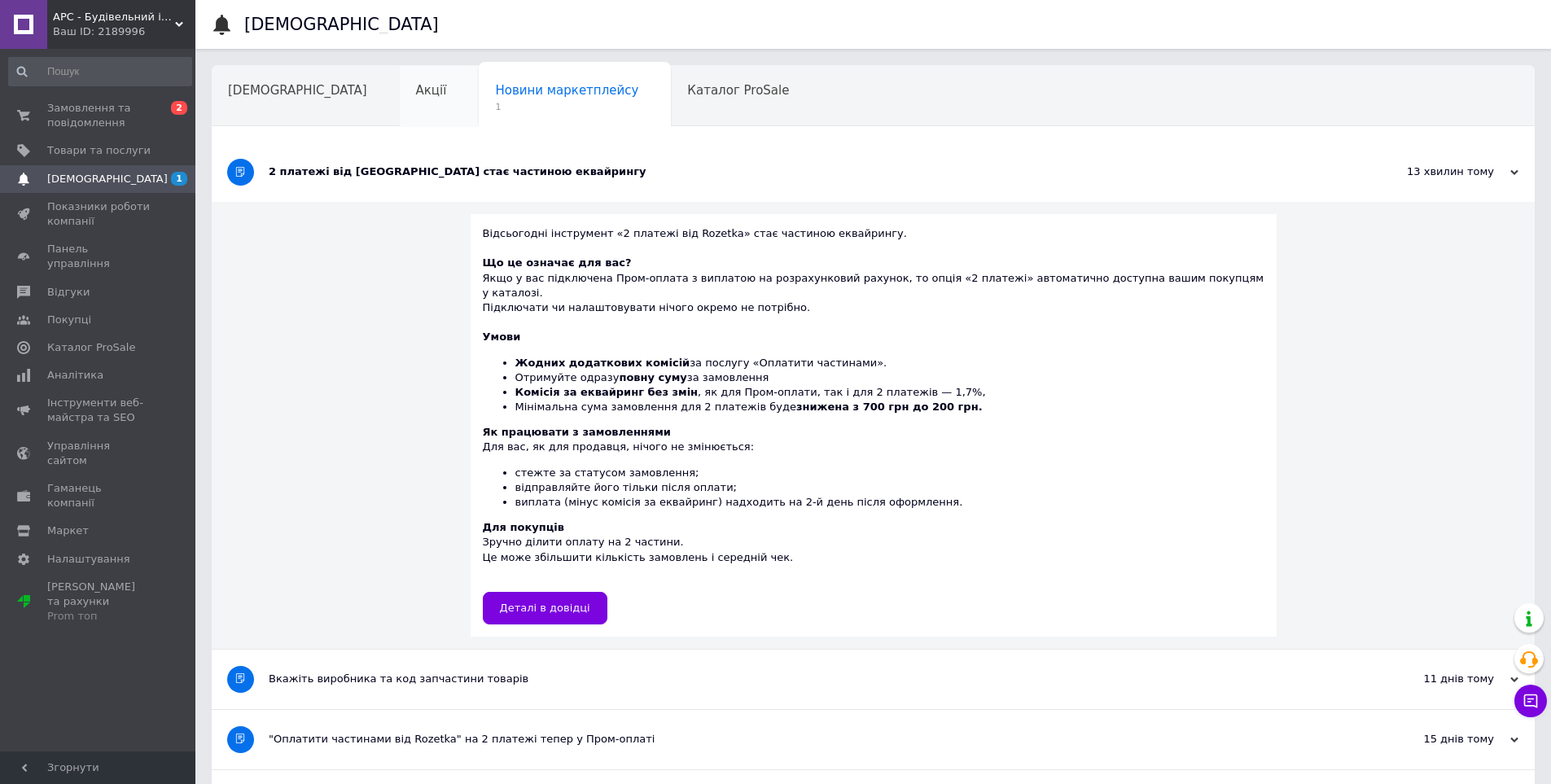
click at [416, 90] on span "Акції" at bounding box center [432, 90] width 31 height 15
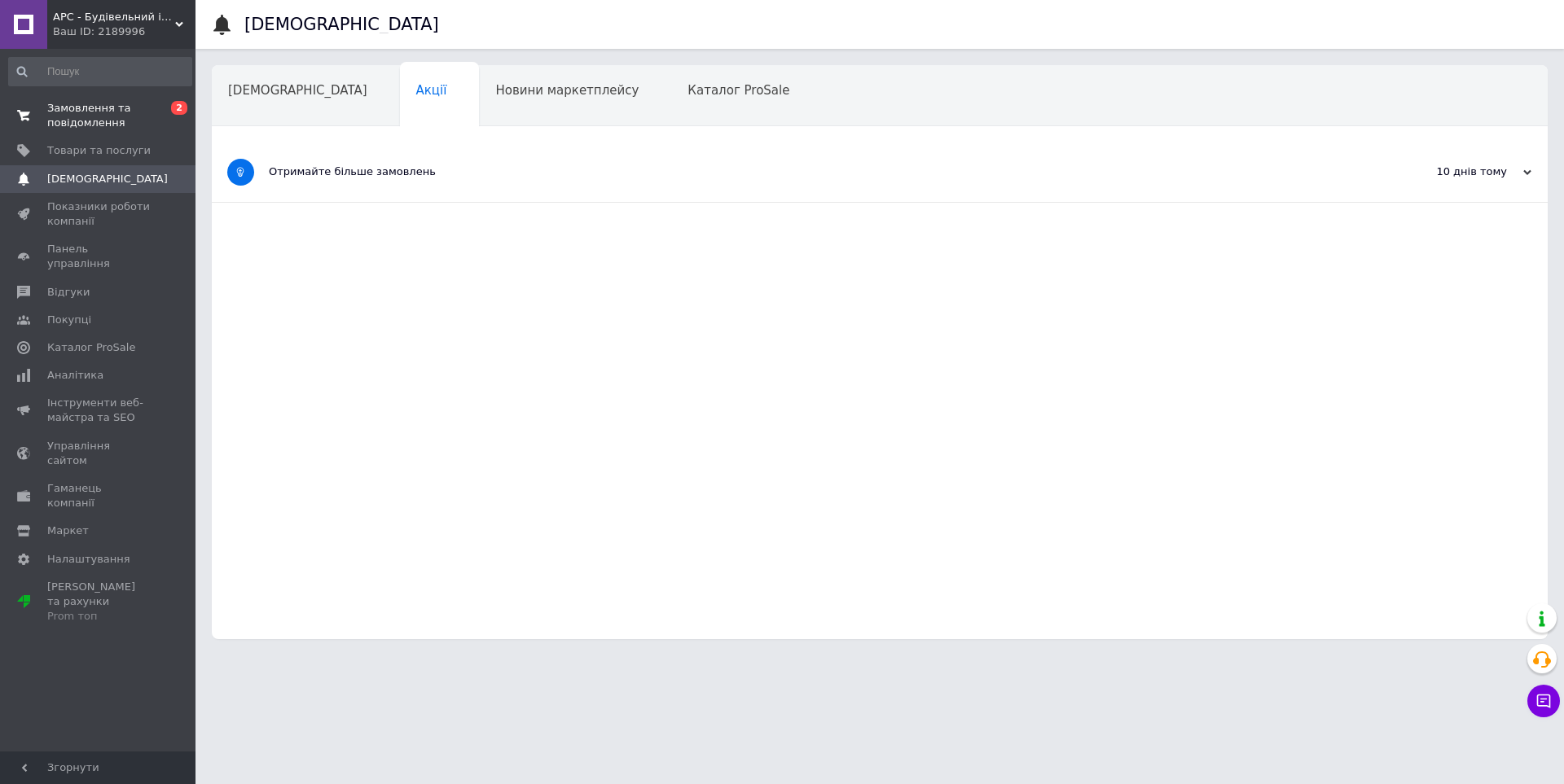
click at [123, 103] on span "Замовлення та повідомлення" at bounding box center [99, 116] width 104 height 30
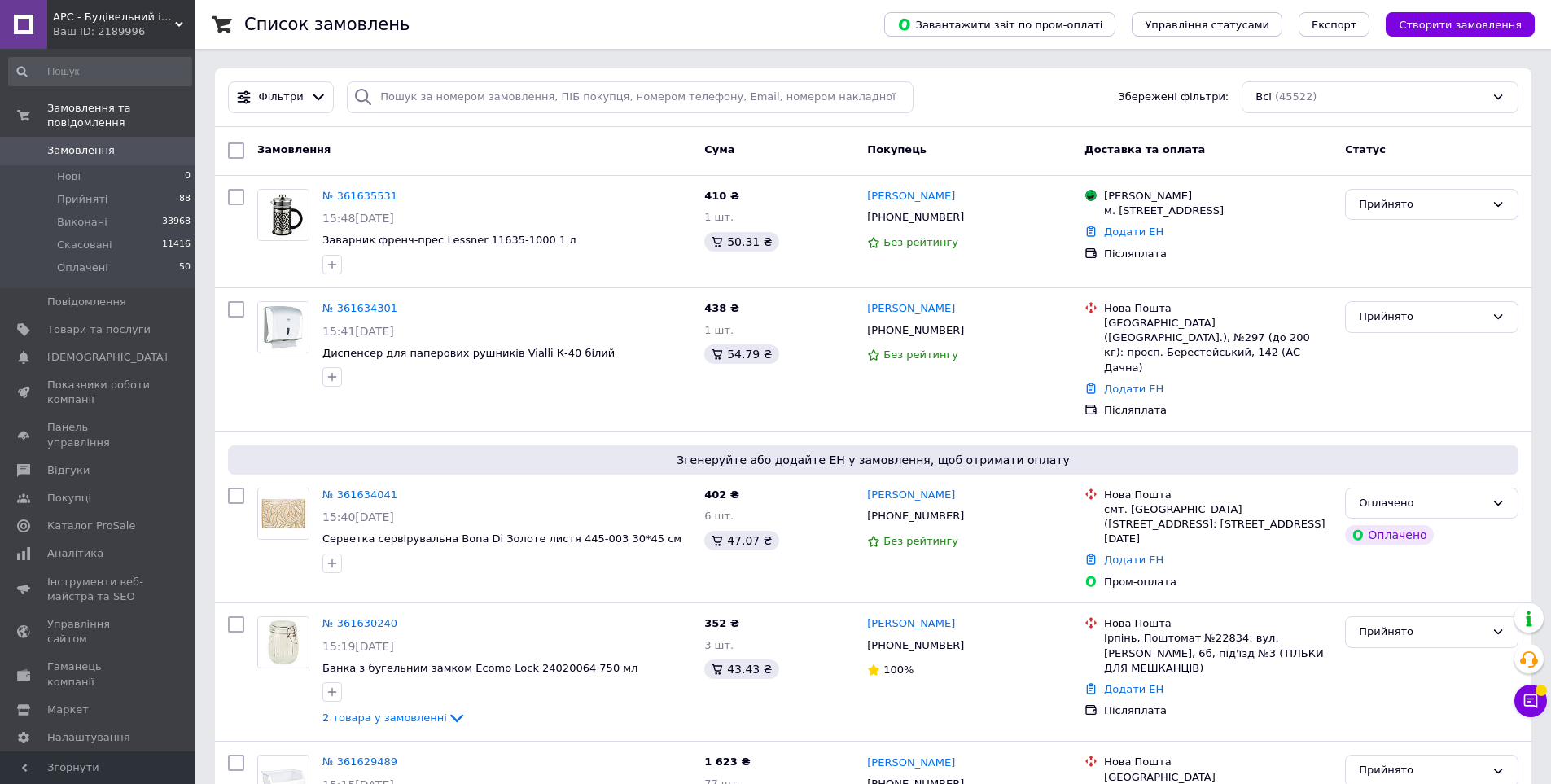
click at [129, 144] on span "Замовлення" at bounding box center [99, 151] width 103 height 15
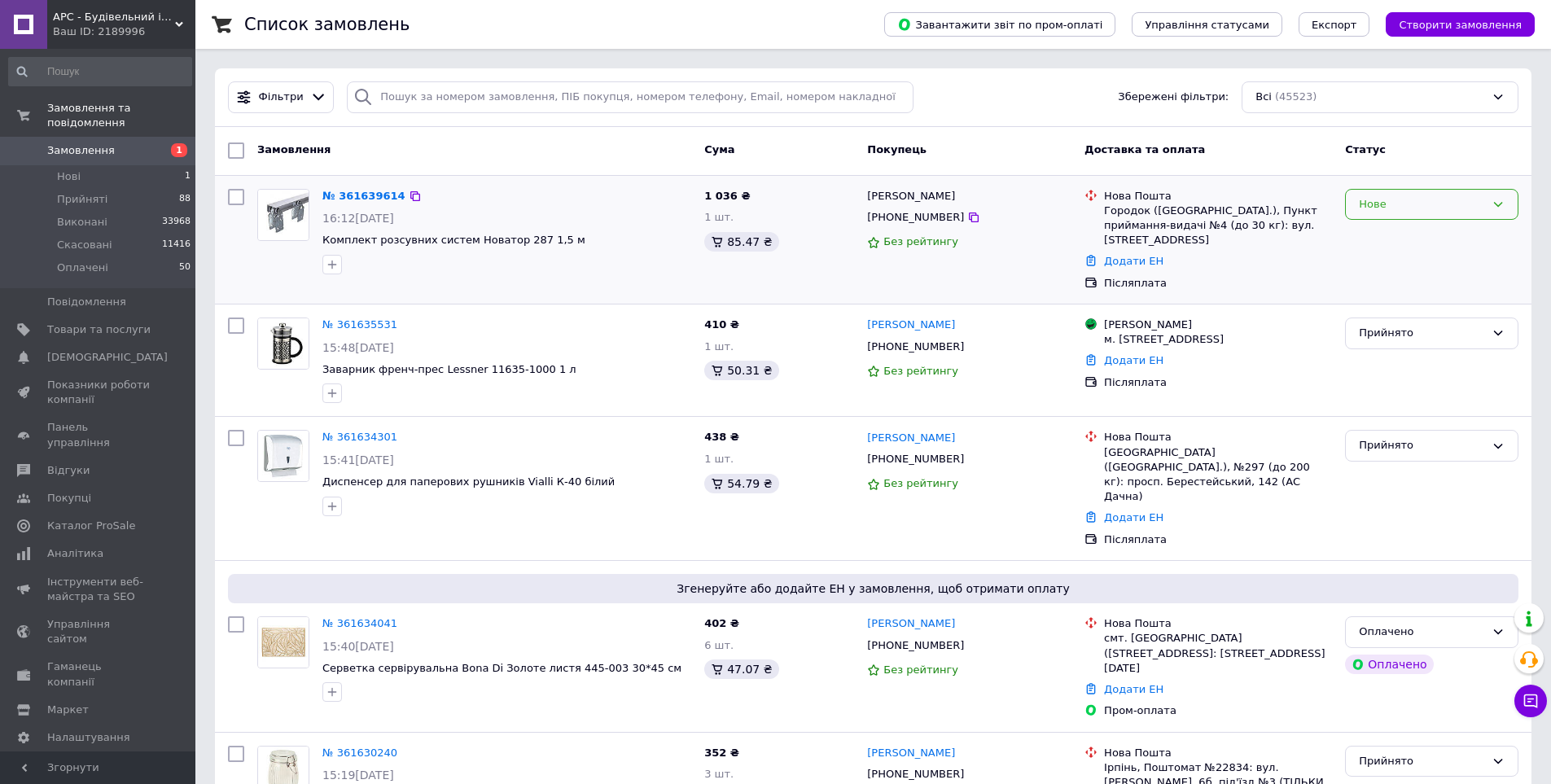
click at [1359, 206] on div "Нове" at bounding box center [1422, 204] width 126 height 17
click at [1357, 233] on li "Прийнято" at bounding box center [1431, 238] width 172 height 30
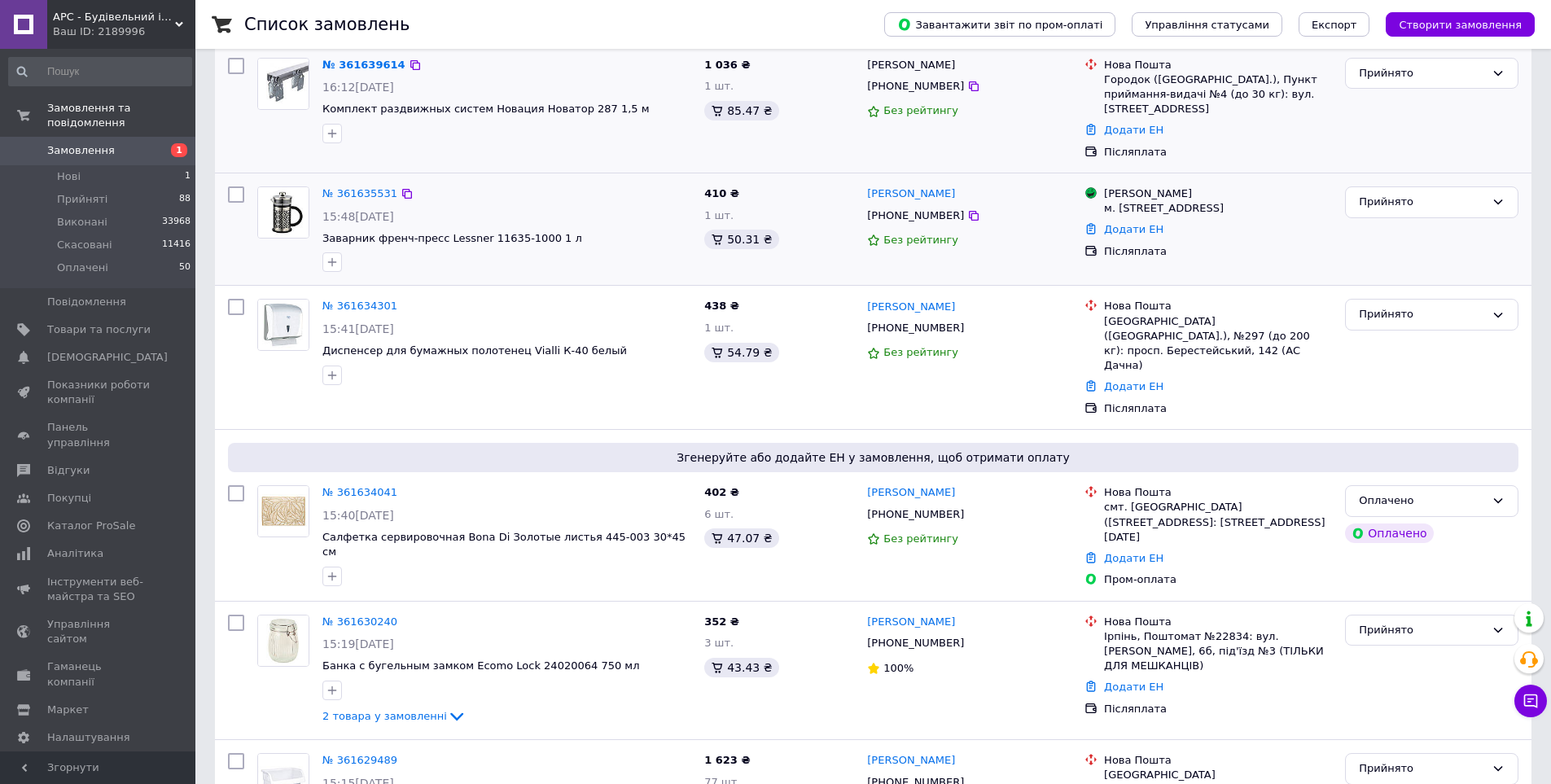
scroll to position [163, 0]
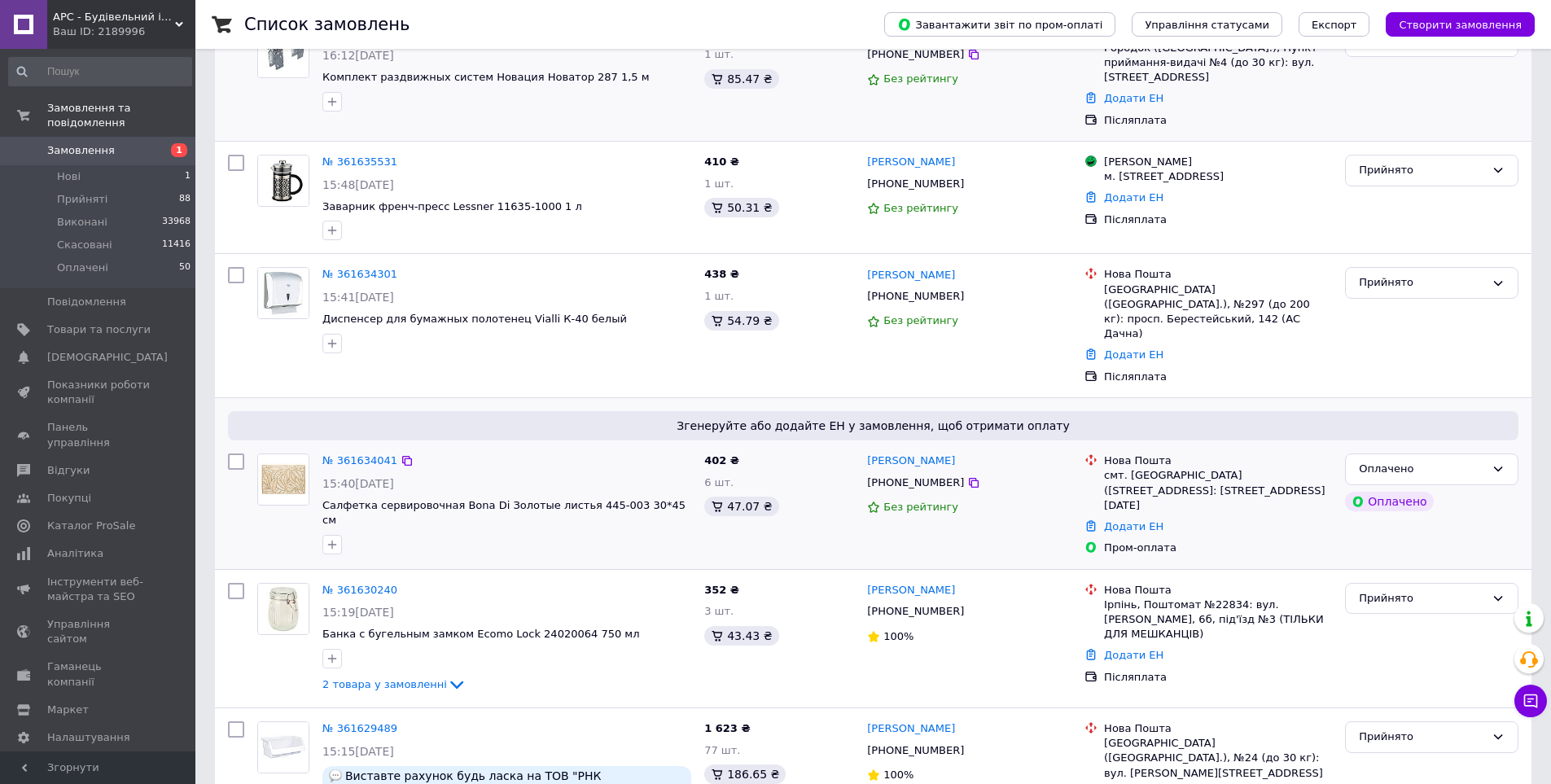
drag, startPoint x: 901, startPoint y: 323, endPoint x: 812, endPoint y: 470, distance: 171.8
click at [812, 497] on div "47.07 ₴" at bounding box center [779, 507] width 149 height 20
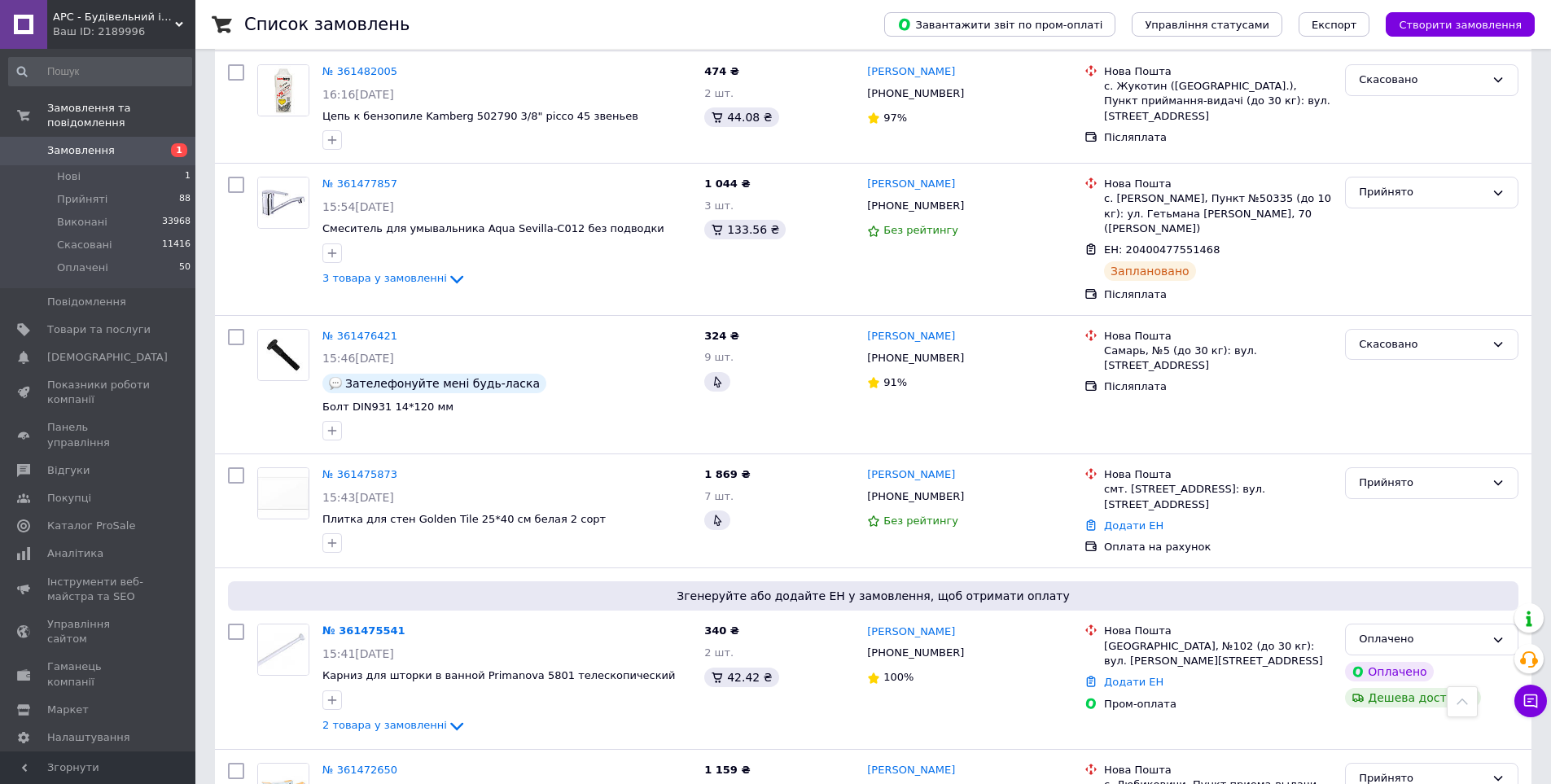
scroll to position [6350, 0]
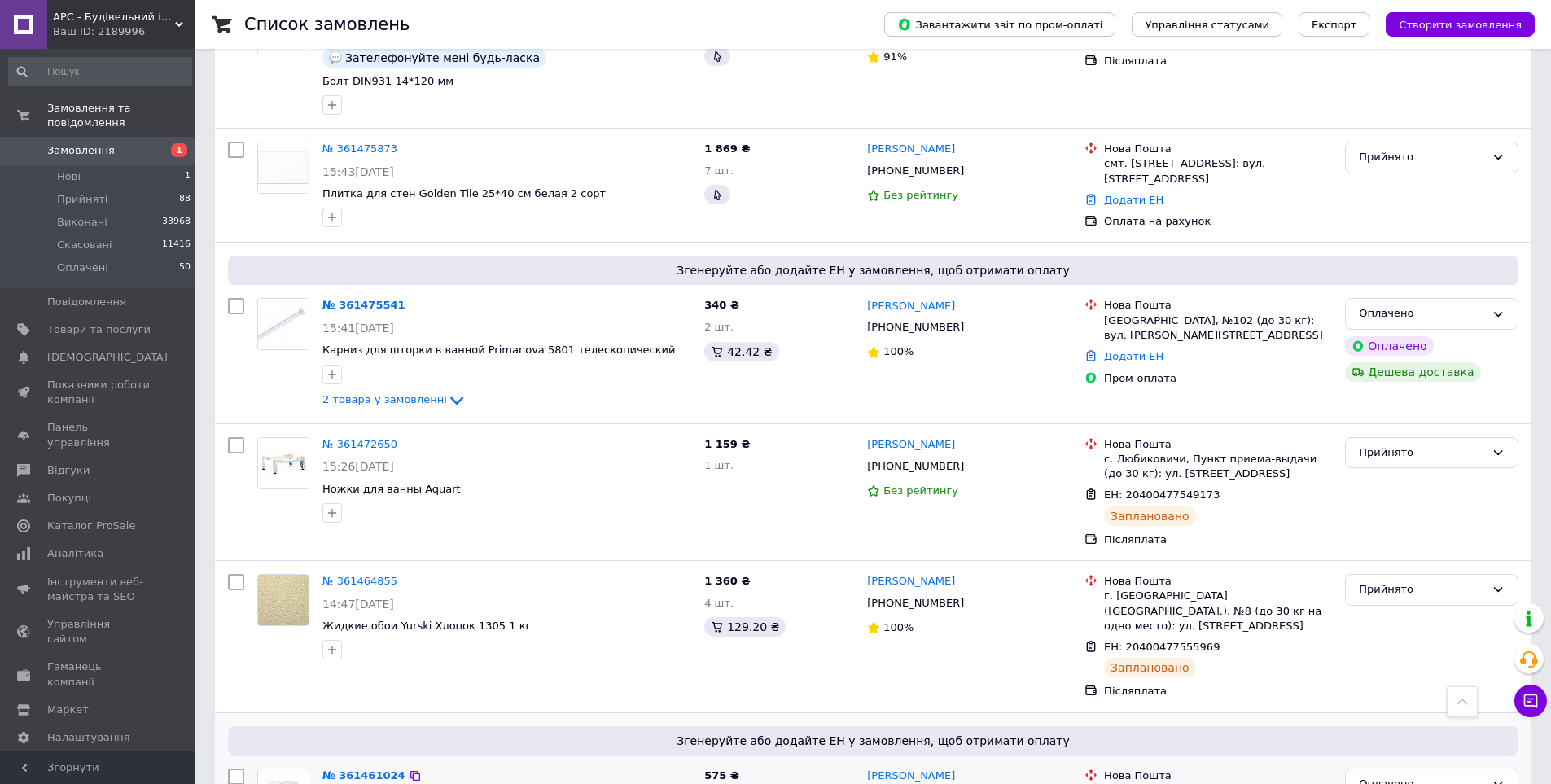
drag, startPoint x: 765, startPoint y: 291, endPoint x: 714, endPoint y: 485, distance: 200.6
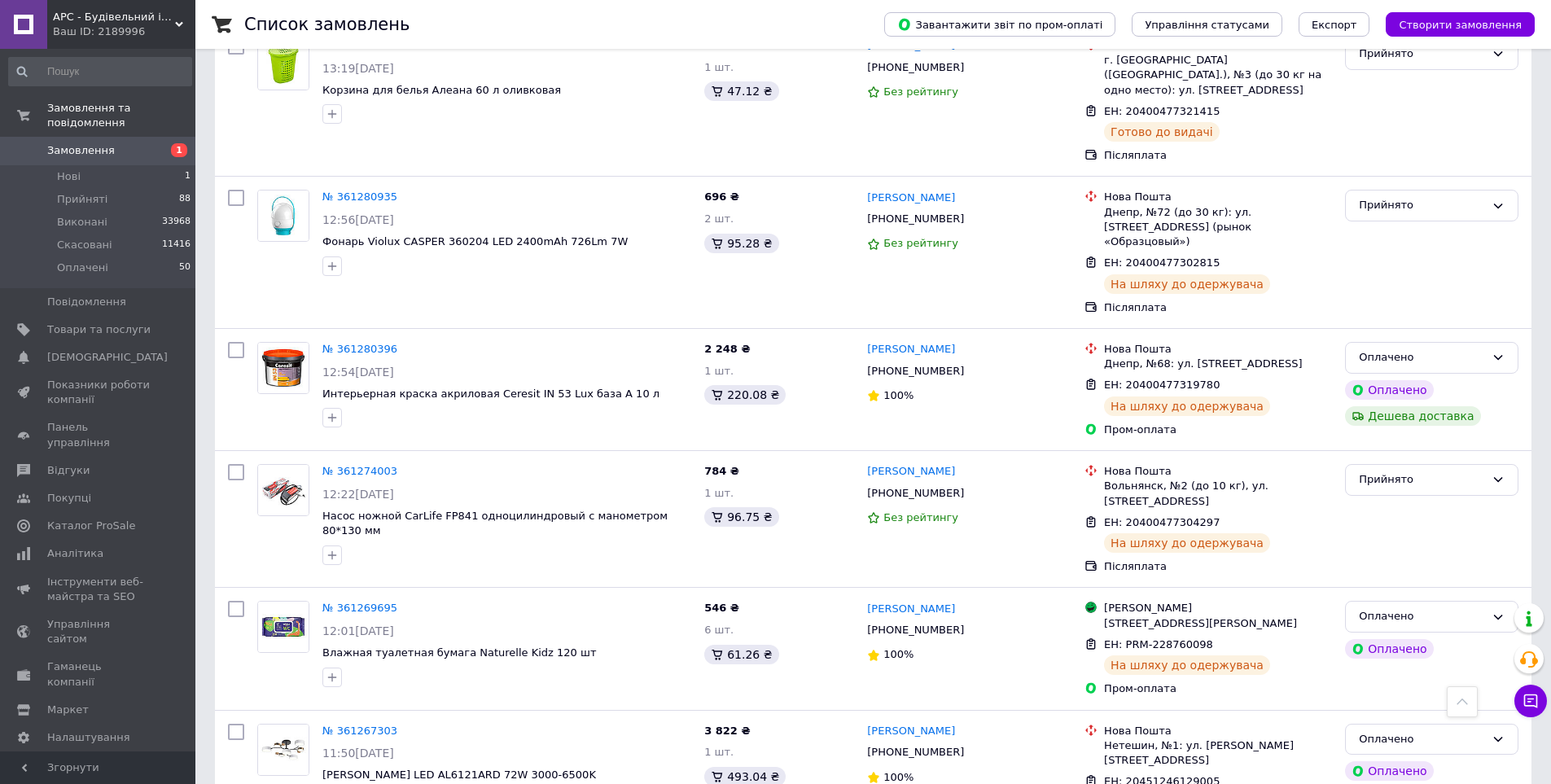
scroll to position [13767, 0]
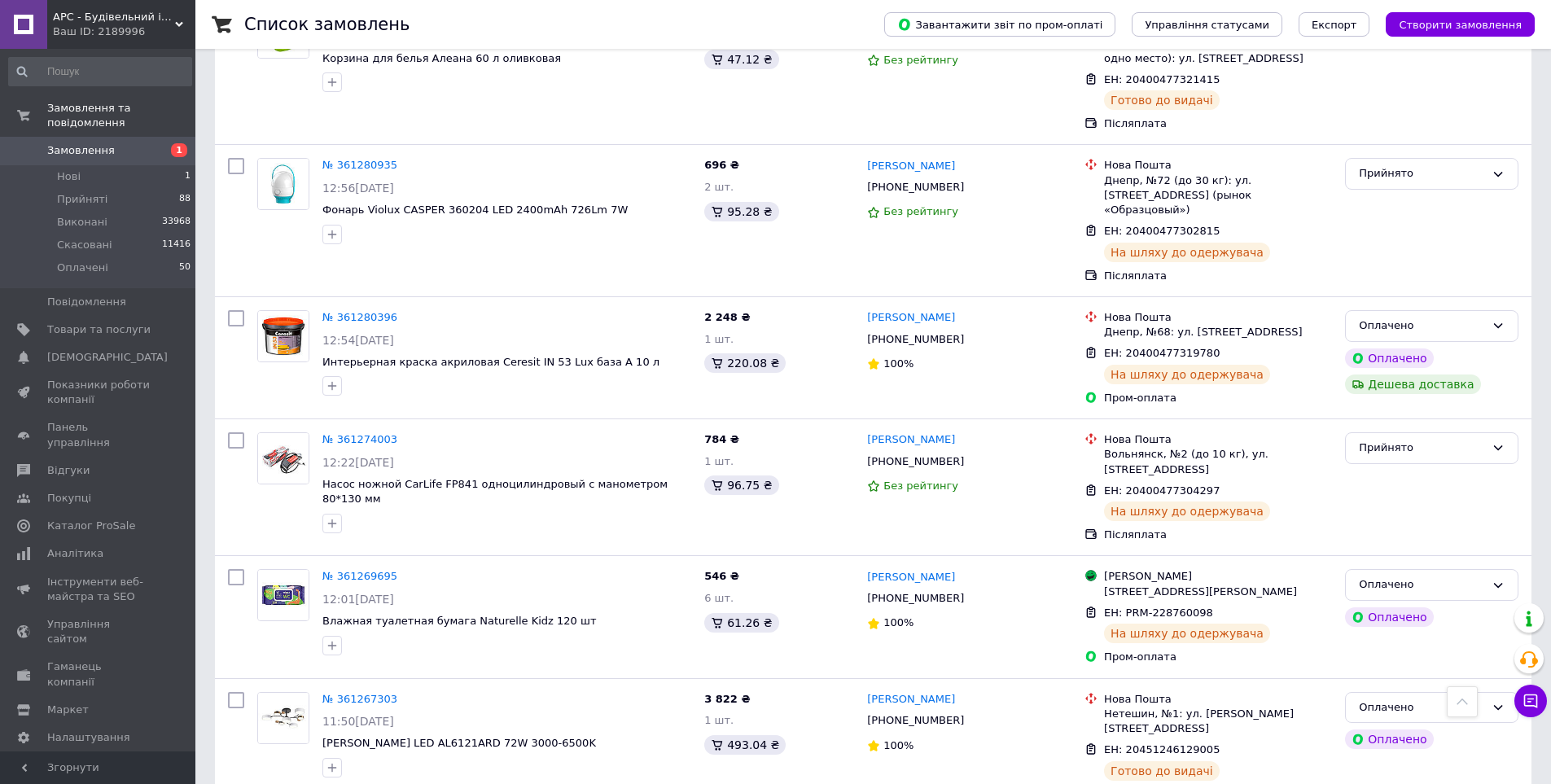
click at [71, 137] on link "Замовлення 1" at bounding box center [100, 151] width 200 height 28
click at [108, 144] on span "Замовлення" at bounding box center [99, 151] width 103 height 15
click at [67, 192] on span "Прийняті" at bounding box center [81, 199] width 50 height 15
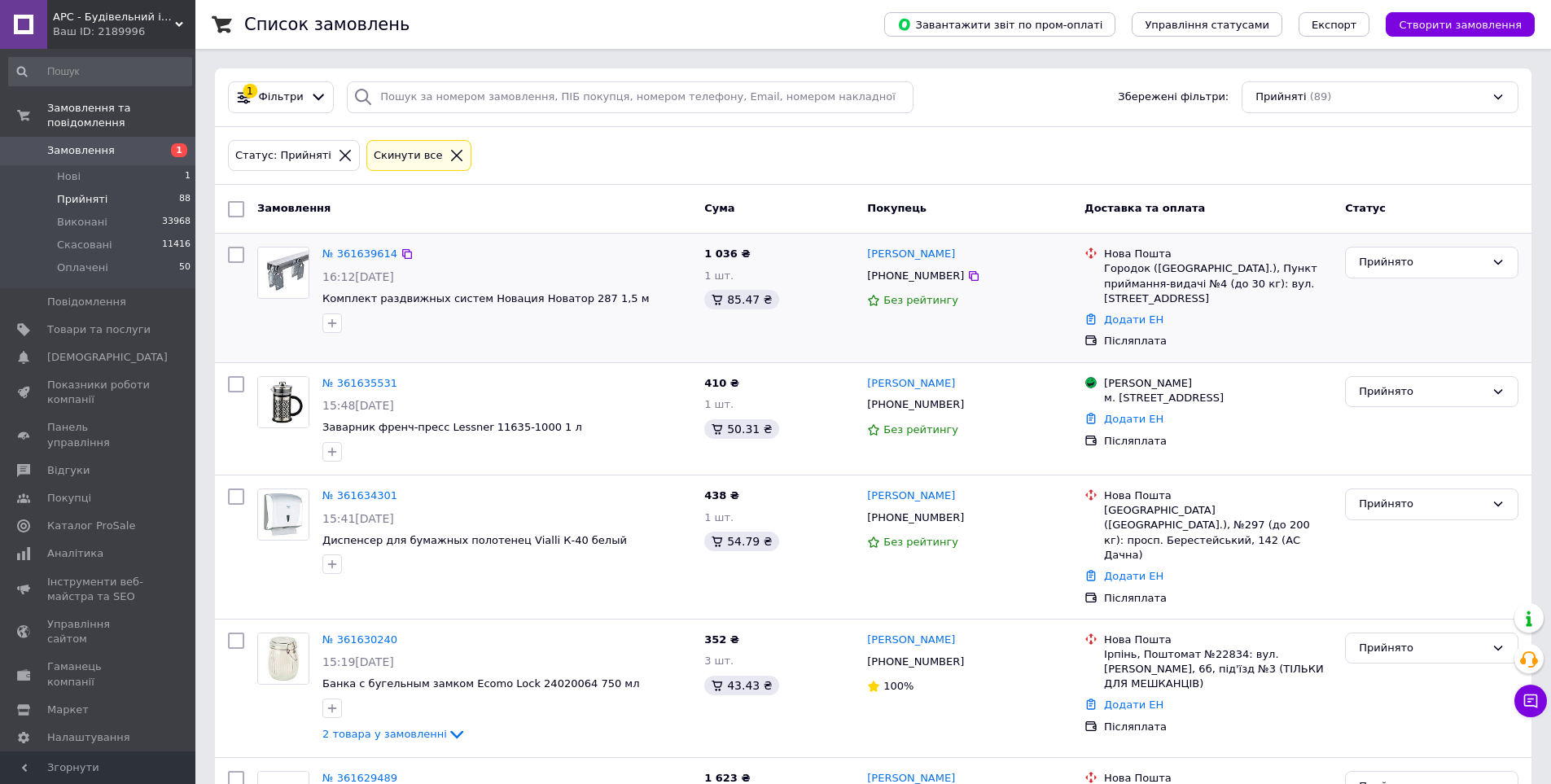
click at [76, 144] on span "Замовлення" at bounding box center [81, 151] width 67 height 15
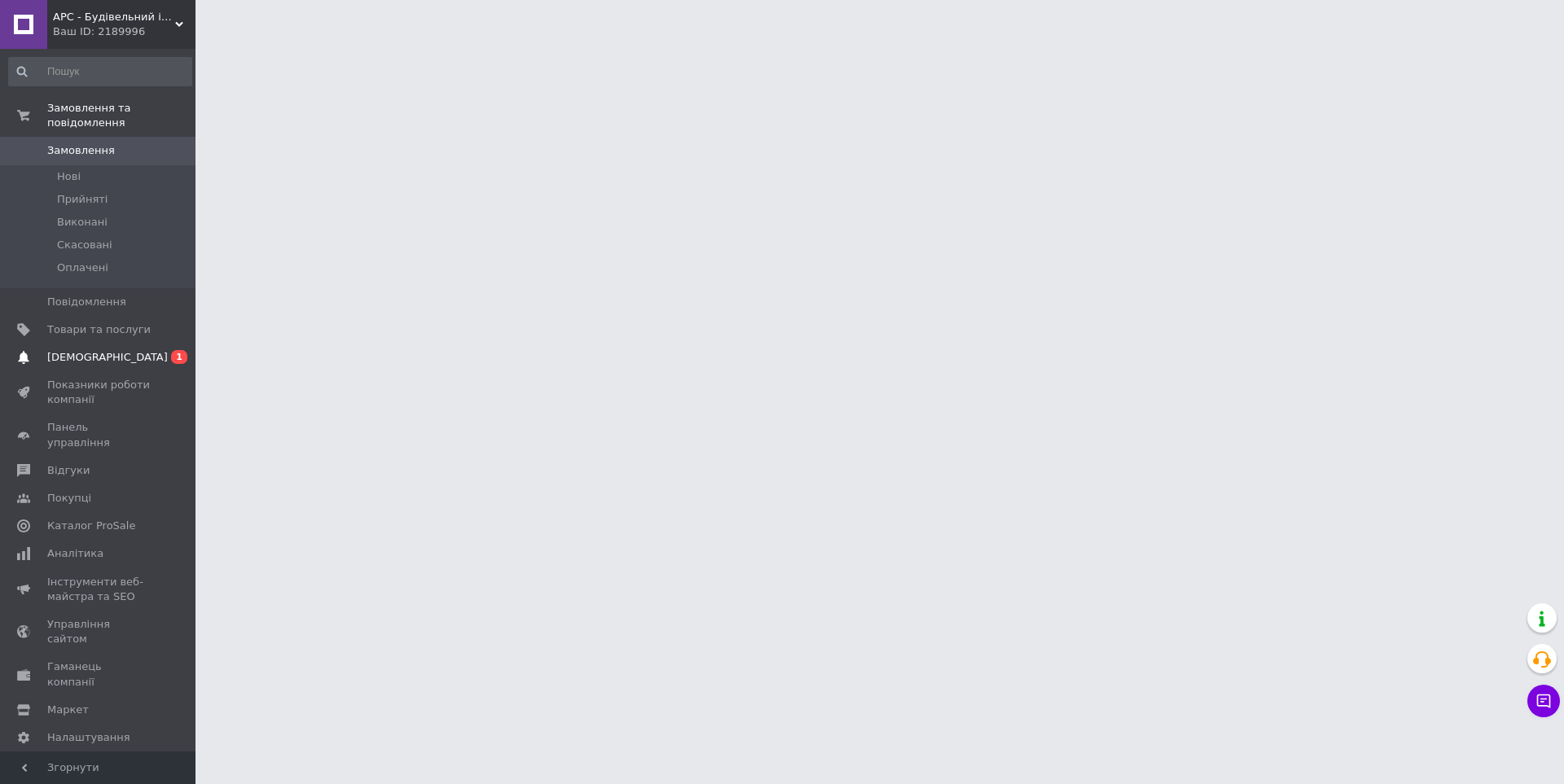
click at [58, 350] on span "[DEMOGRAPHIC_DATA]" at bounding box center [108, 357] width 121 height 15
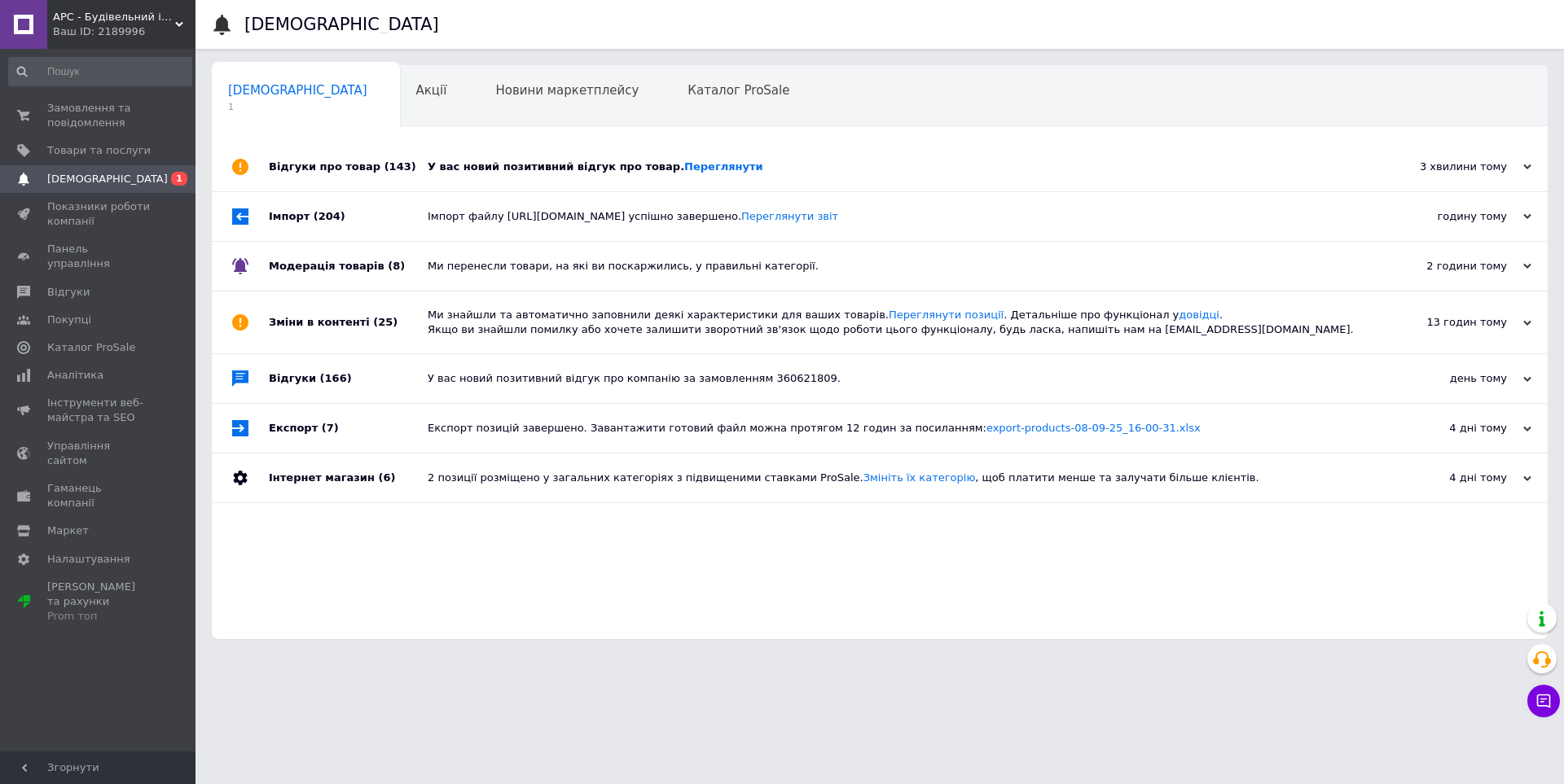
click at [531, 166] on div "У вас новий позитивний відгук про товар. [GEOGRAPHIC_DATA]" at bounding box center [898, 167] width 941 height 15
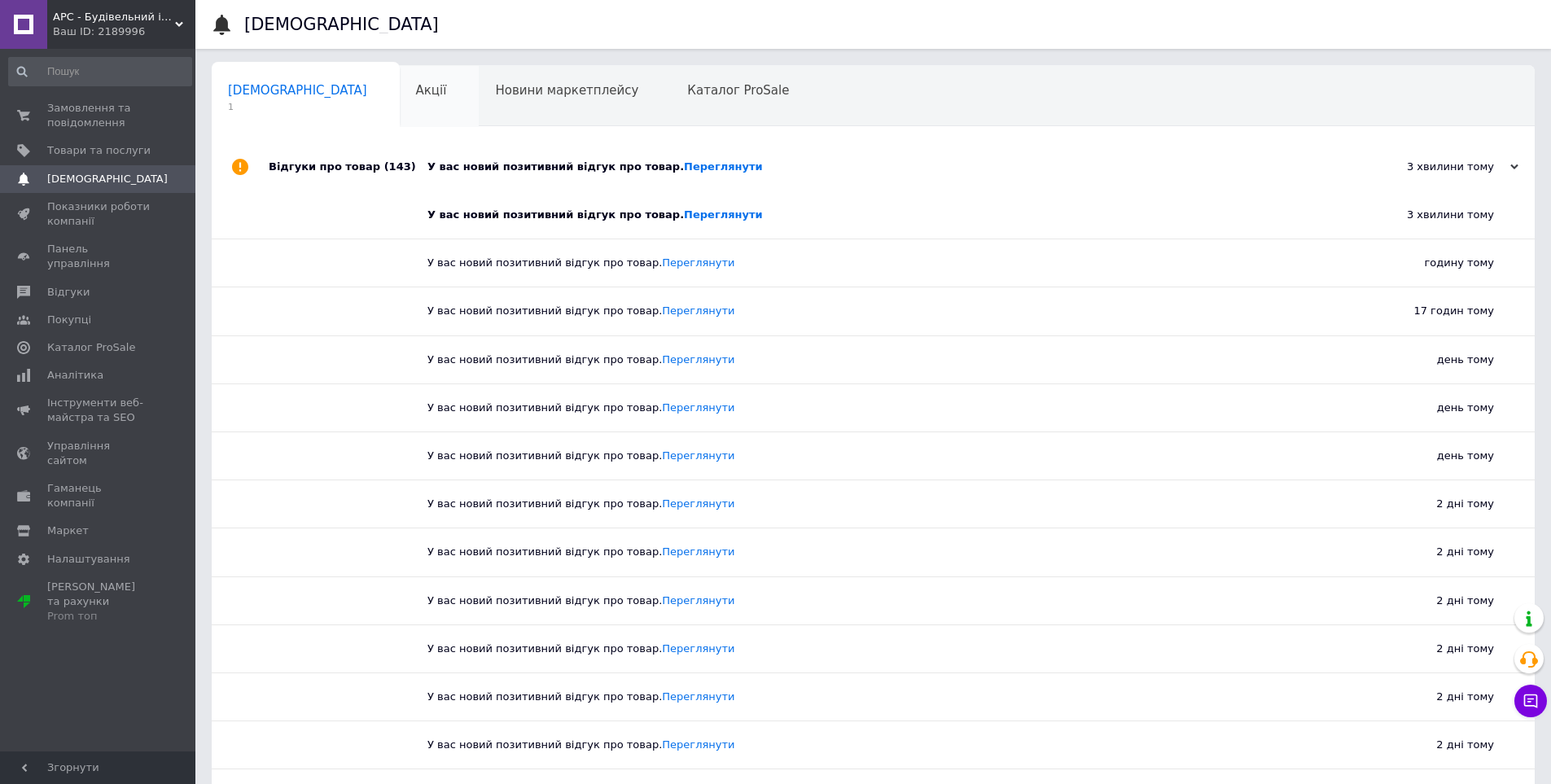
click at [400, 116] on div "Акції 0" at bounding box center [439, 96] width 80 height 62
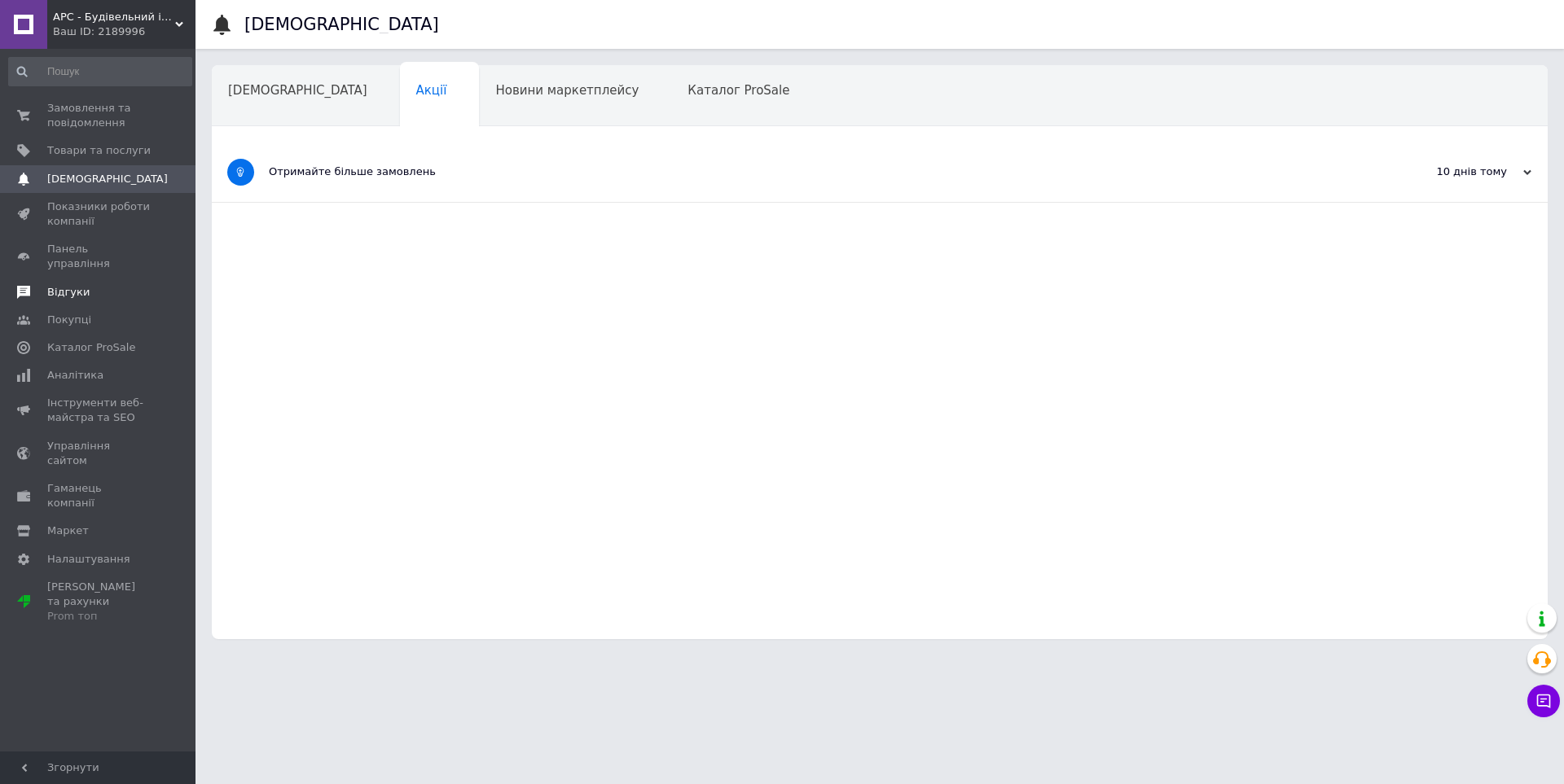
click at [98, 285] on span "Відгуки" at bounding box center [99, 292] width 104 height 15
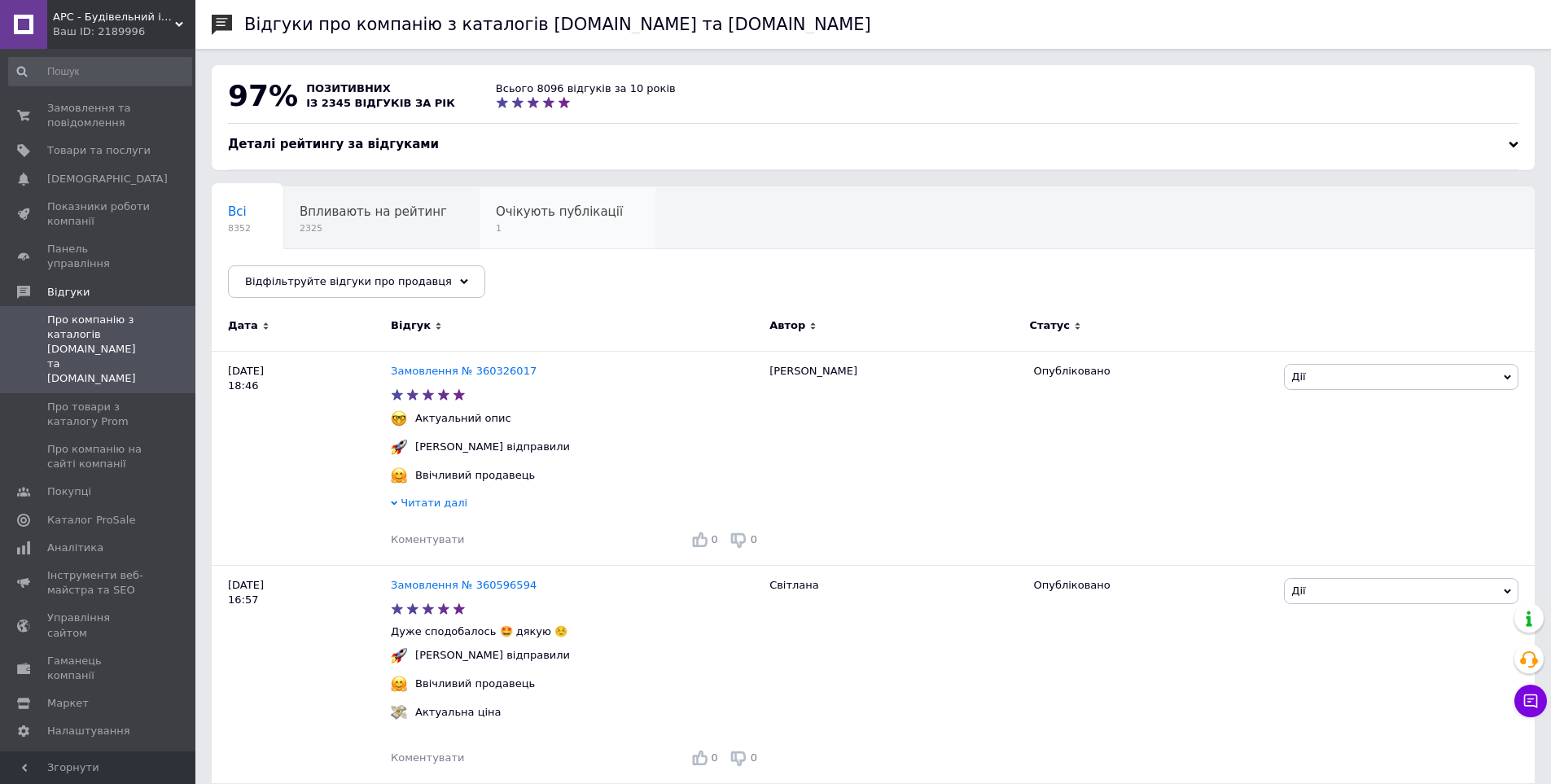
click at [549, 225] on span "1" at bounding box center [559, 228] width 127 height 12
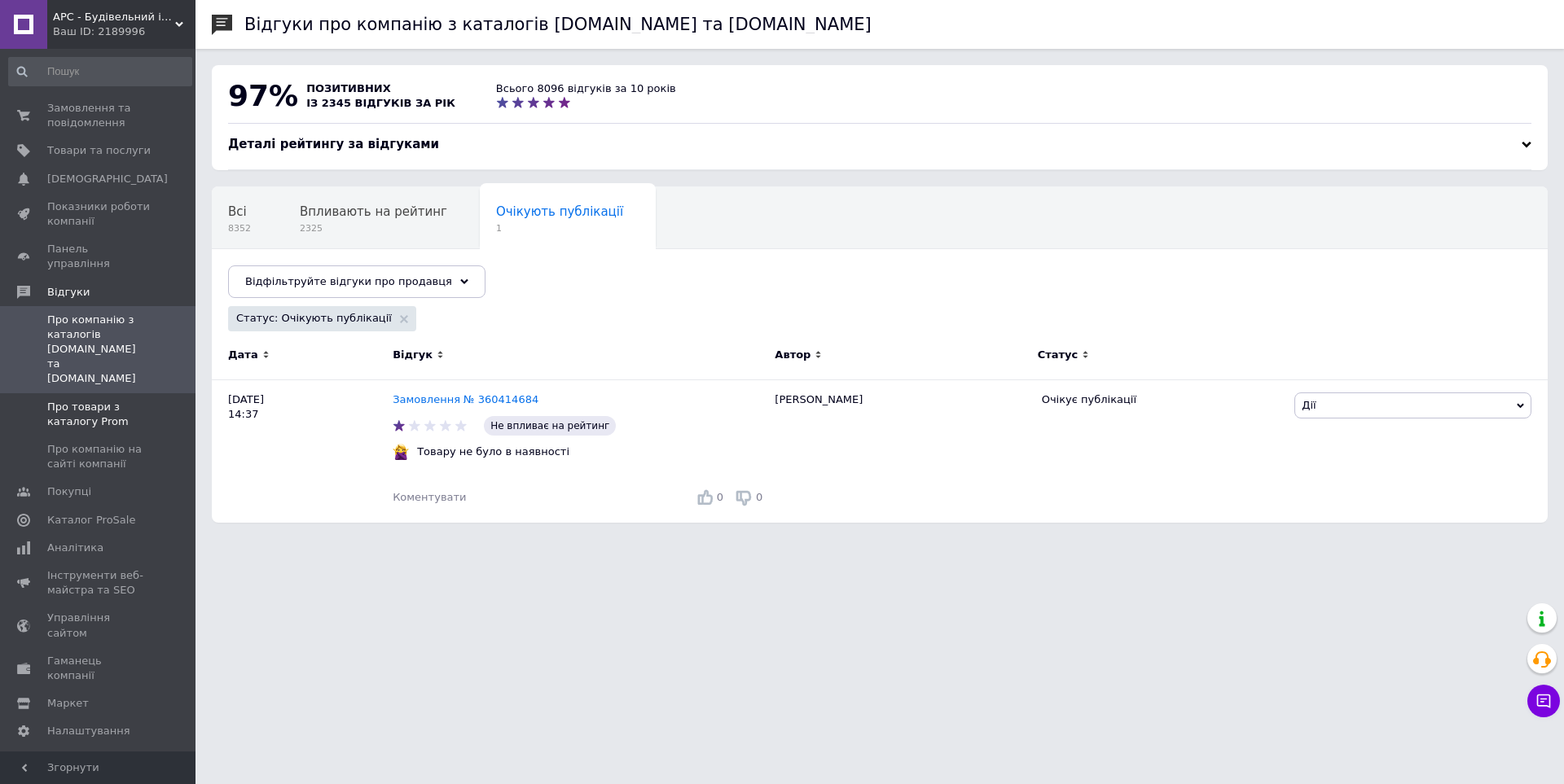
click at [103, 400] on span "Про товари з каталогу Prom" at bounding box center [99, 415] width 104 height 30
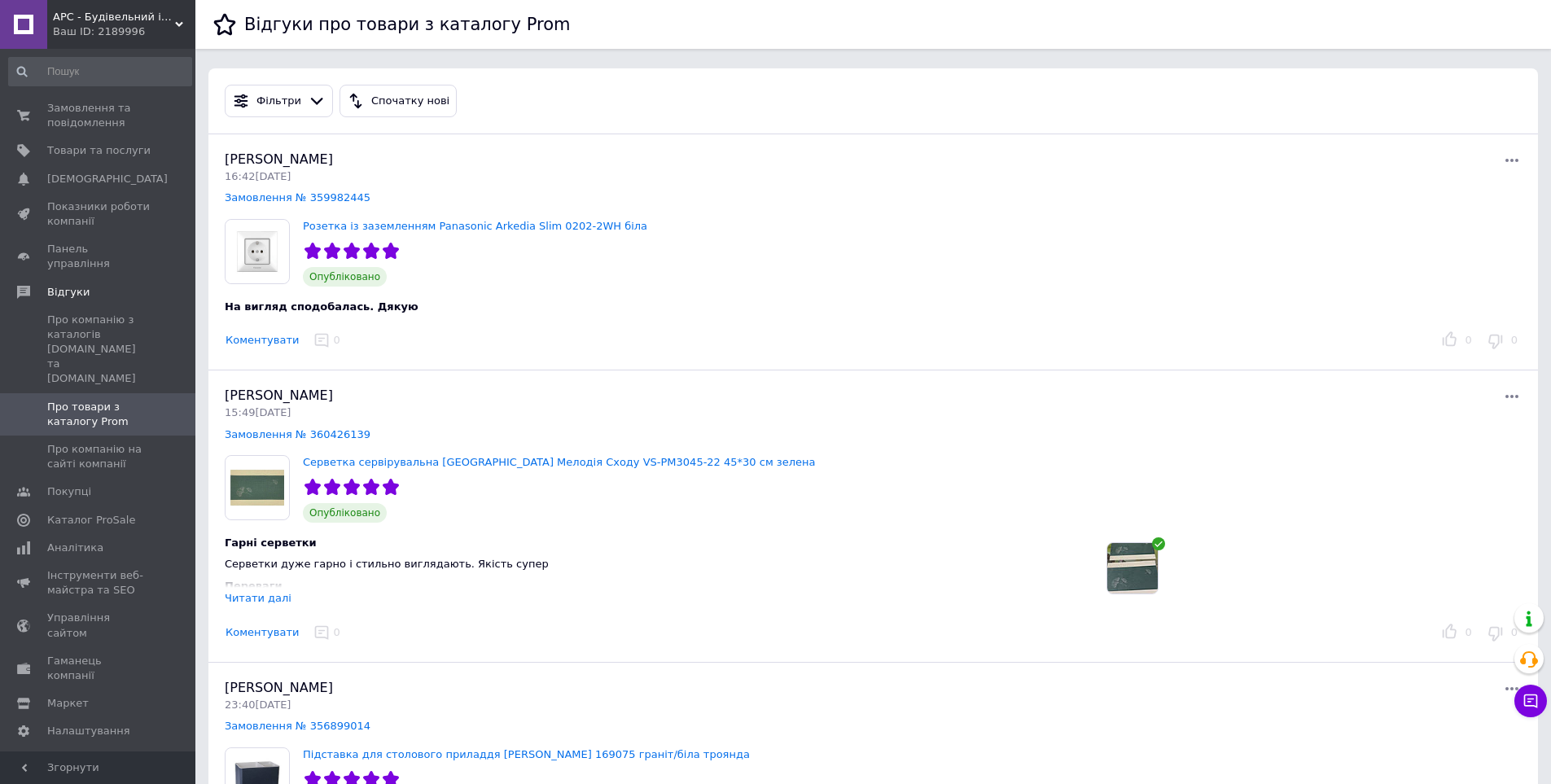
click at [1122, 572] on img at bounding box center [1132, 567] width 50 height 50
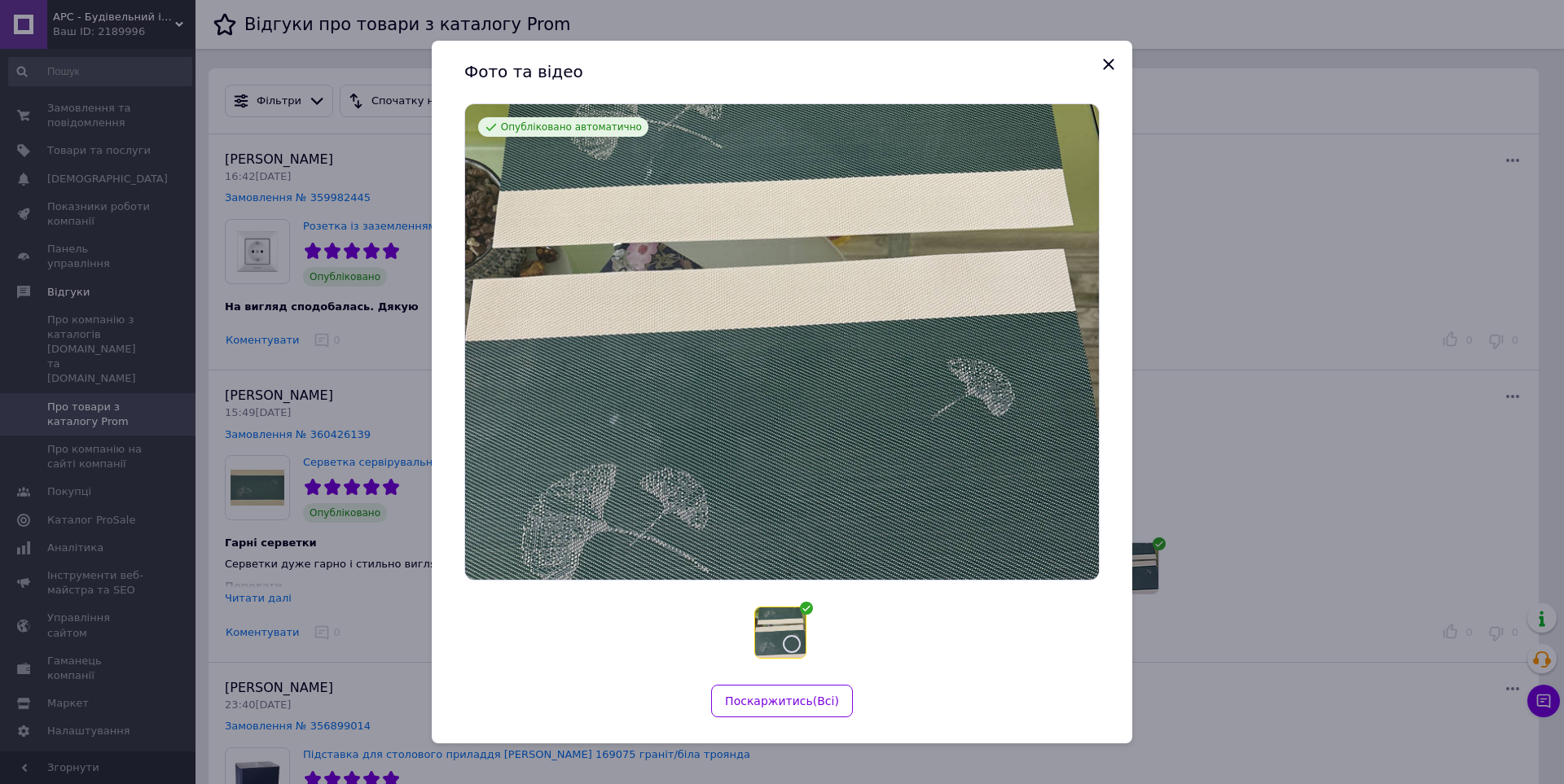
click at [1233, 470] on div "Фото та відео Опубліковано автоматично Поскаржитись ( Всi )" at bounding box center [782, 392] width 1564 height 784
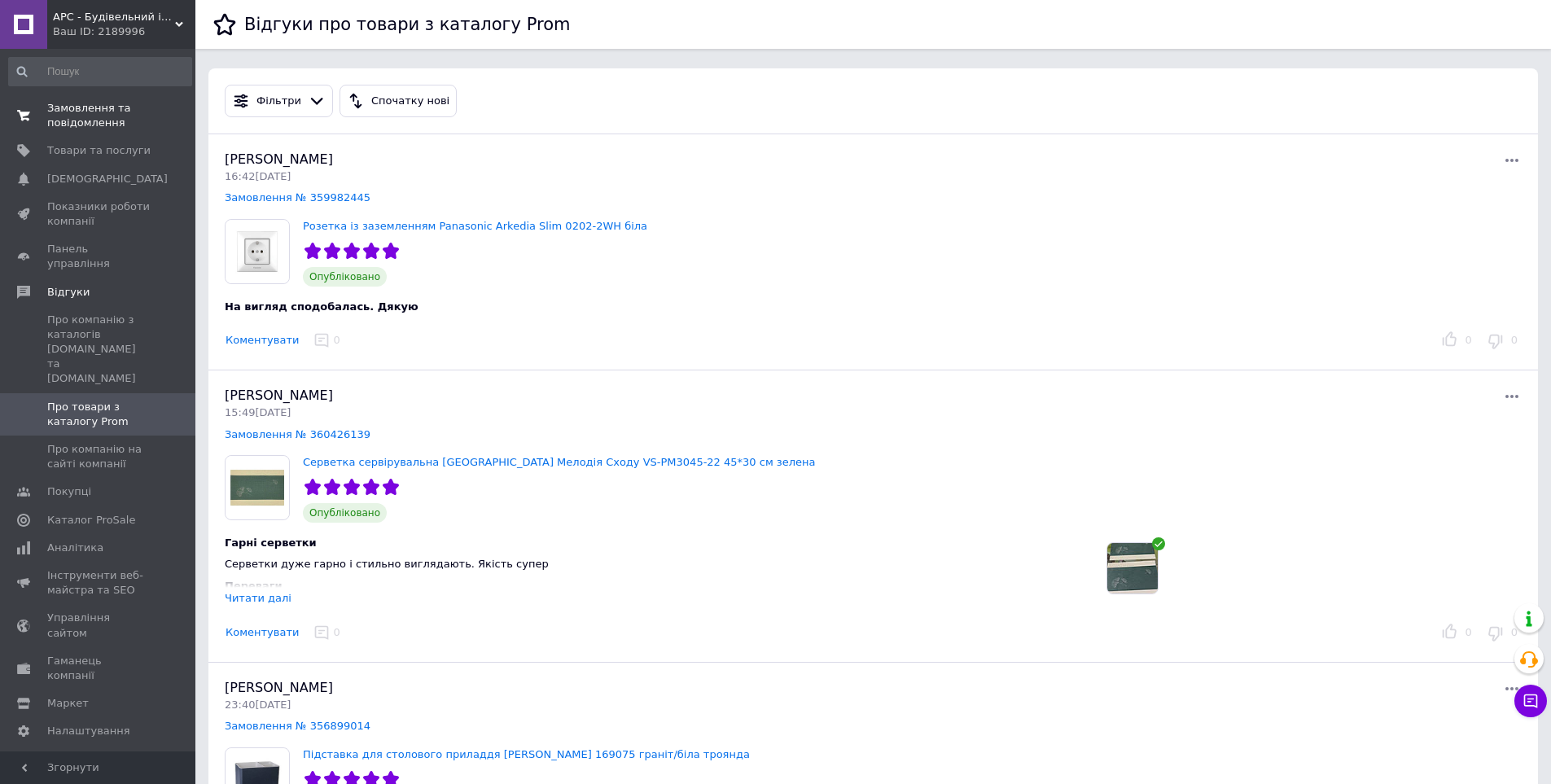
click at [86, 121] on span "Замовлення та повідомлення" at bounding box center [99, 116] width 103 height 30
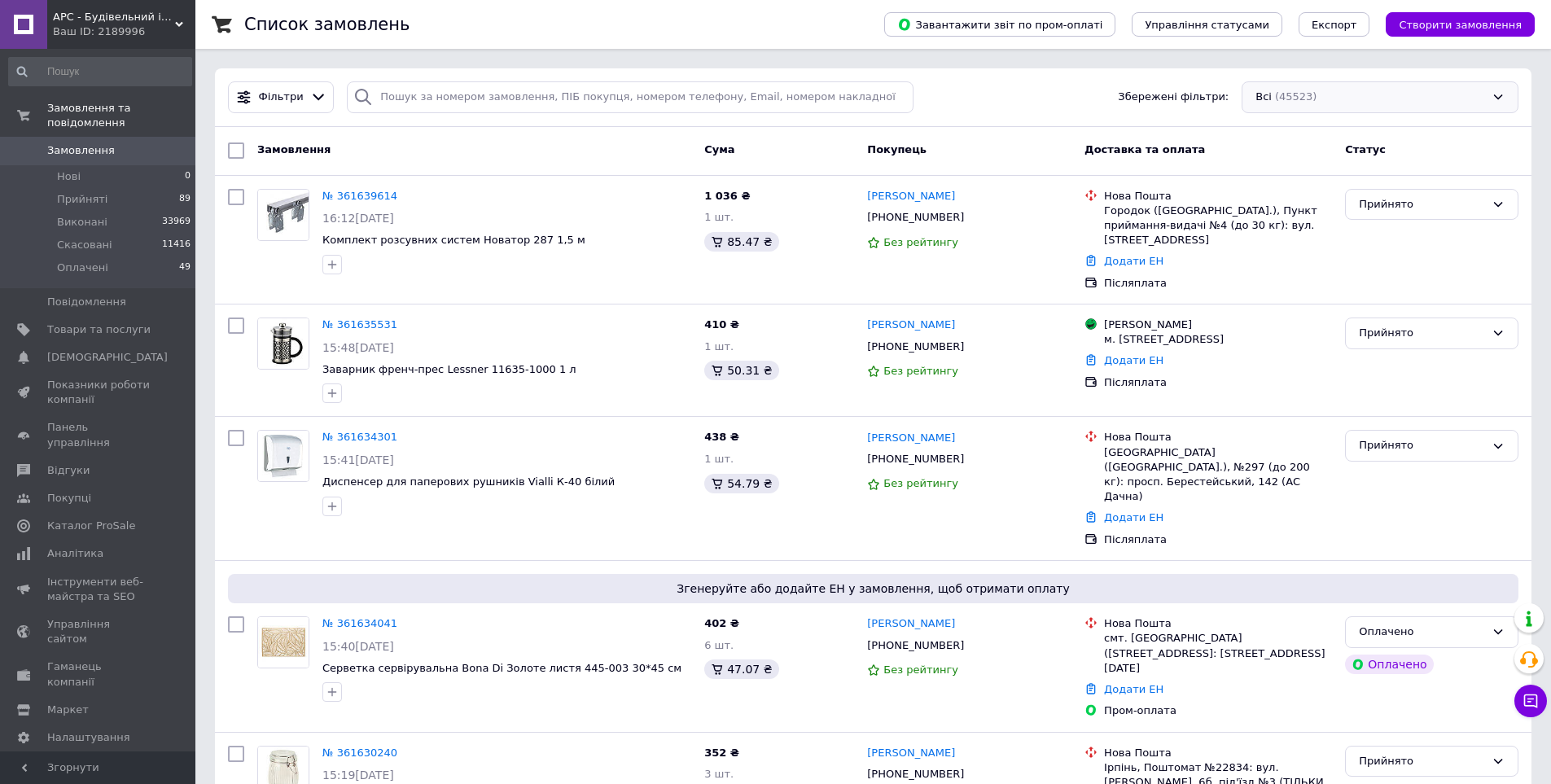
click at [1397, 87] on div "Всі (45523)" at bounding box center [1379, 97] width 277 height 32
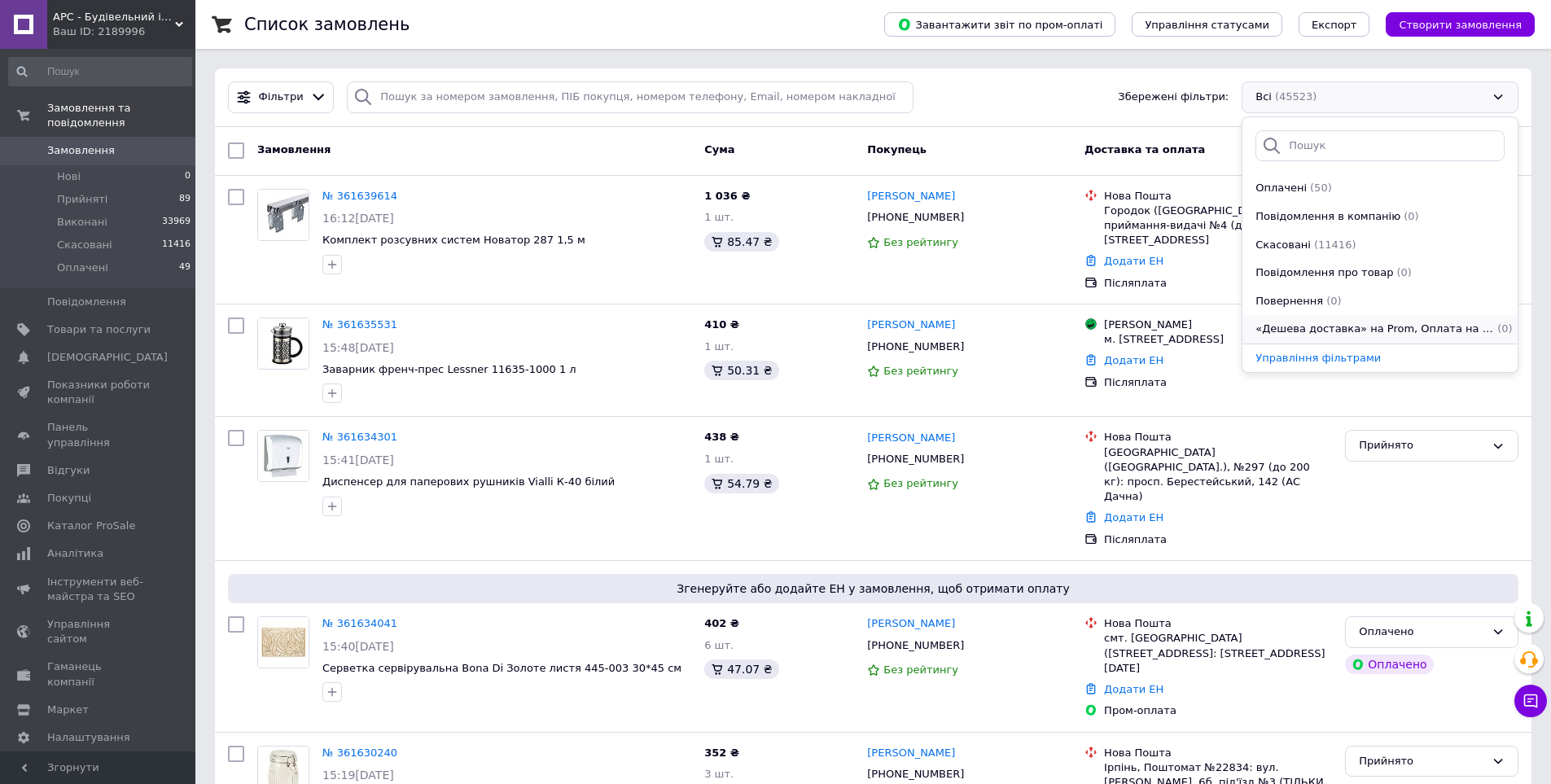
click at [1355, 326] on span "«Дешева доставка» на Prom, Оплата на рахунок, «Дешева доставка» на Prom, Прийня…" at bounding box center [1374, 329] width 239 height 16
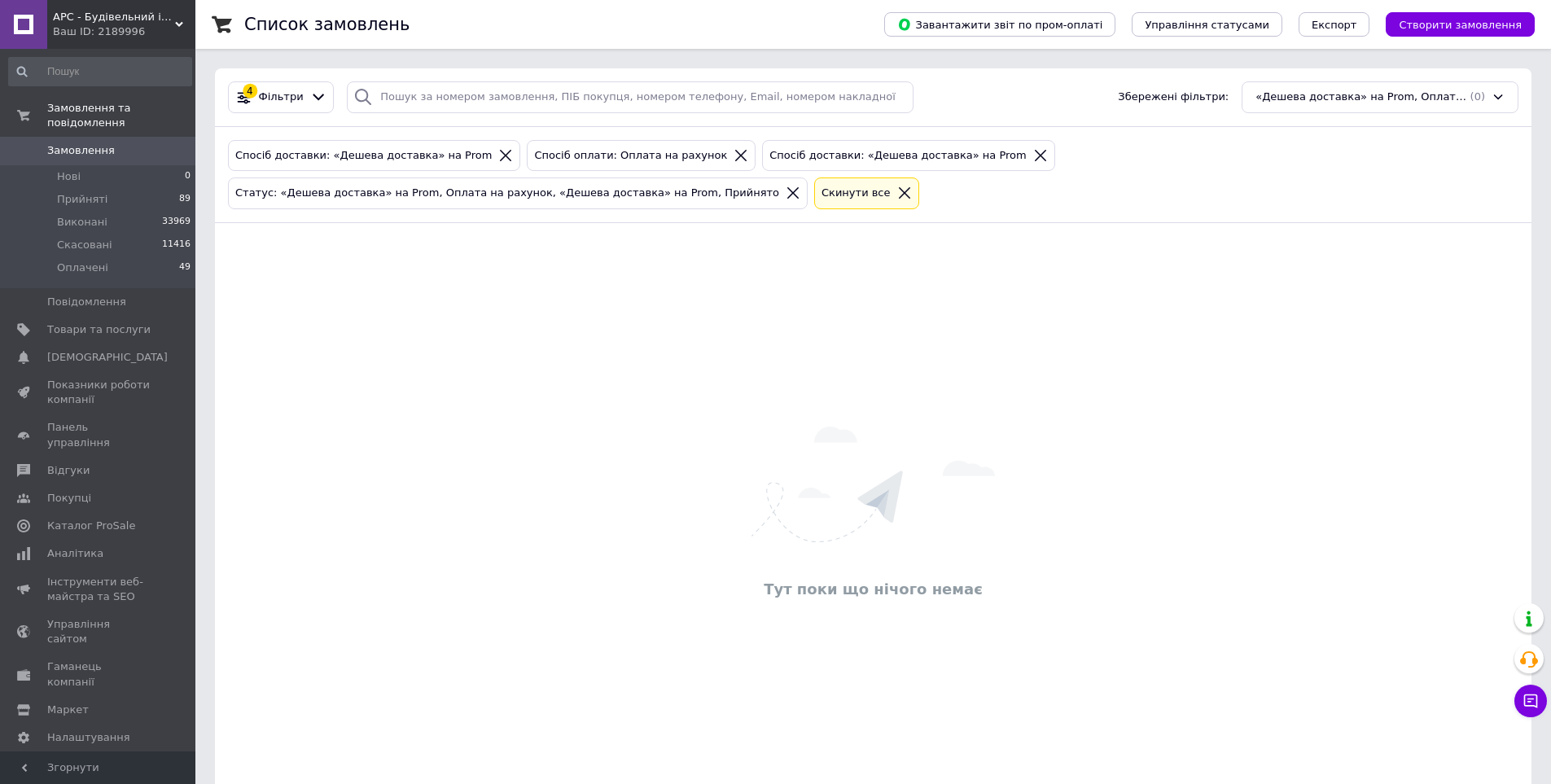
click at [94, 144] on span "Замовлення" at bounding box center [81, 151] width 67 height 15
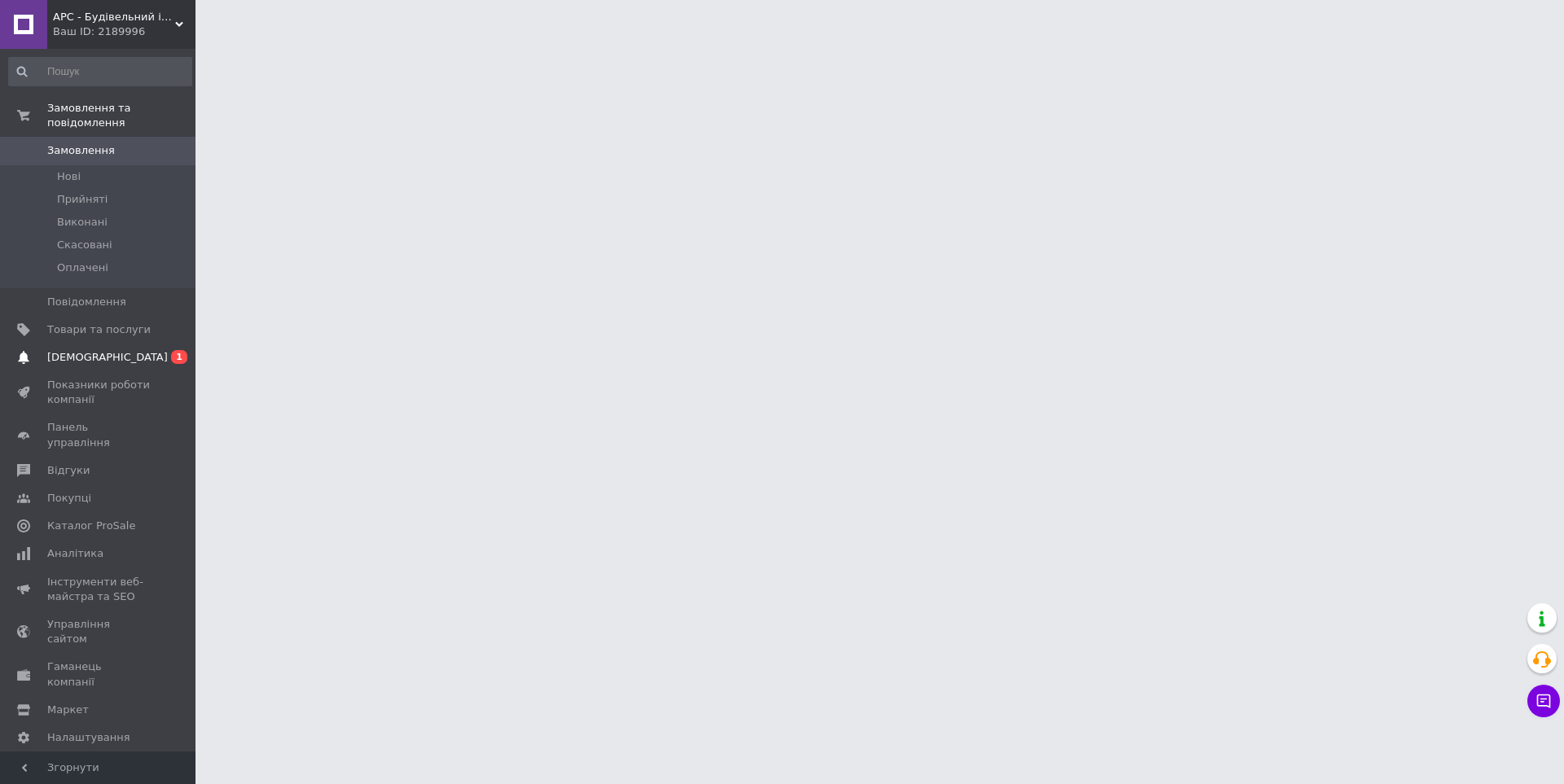
click at [120, 350] on link "Сповіщення 0 1" at bounding box center [100, 357] width 200 height 28
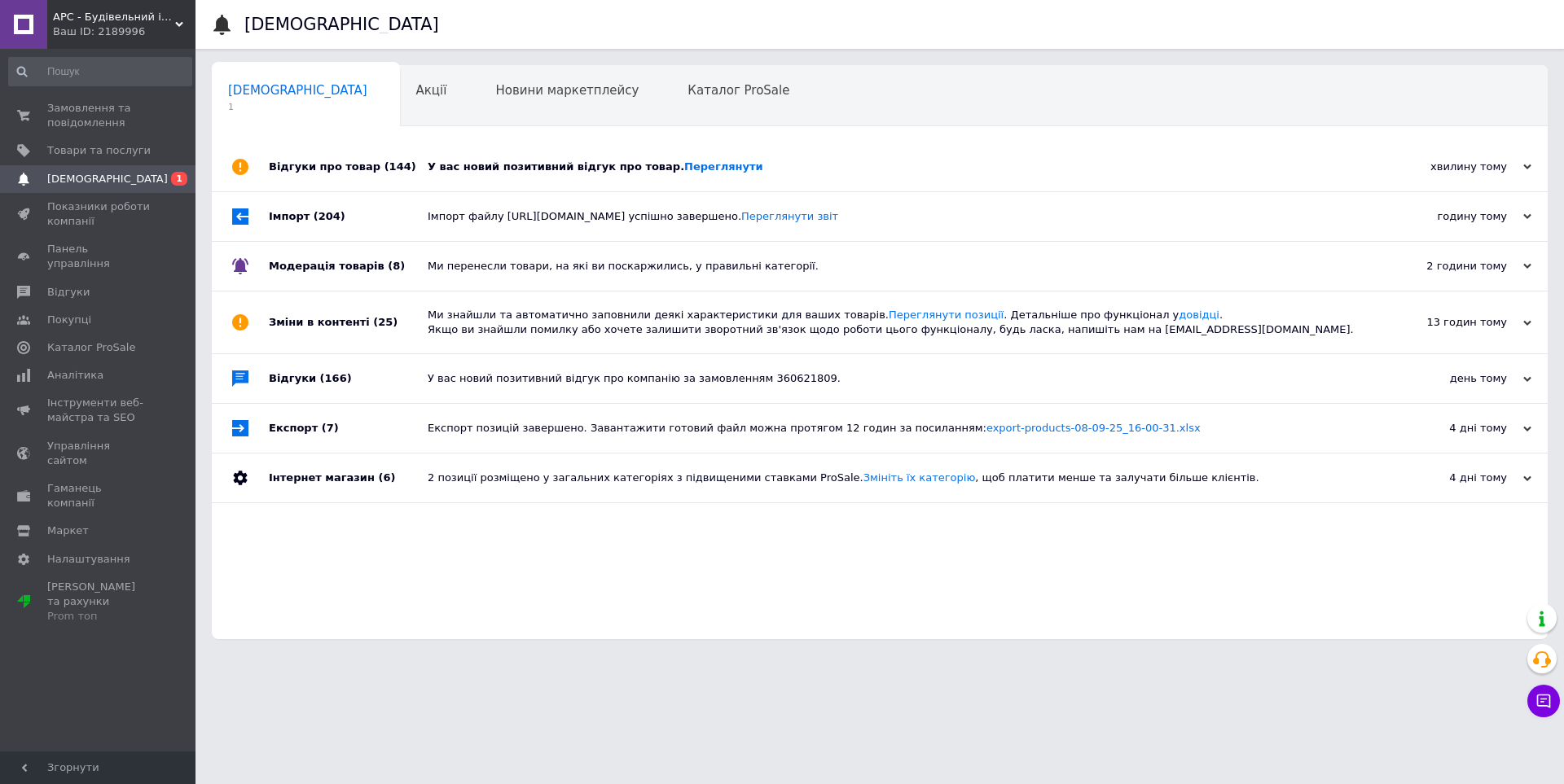
click at [486, 154] on div "У вас новий позитивний відгук про товар. Переглянути" at bounding box center [898, 167] width 941 height 48
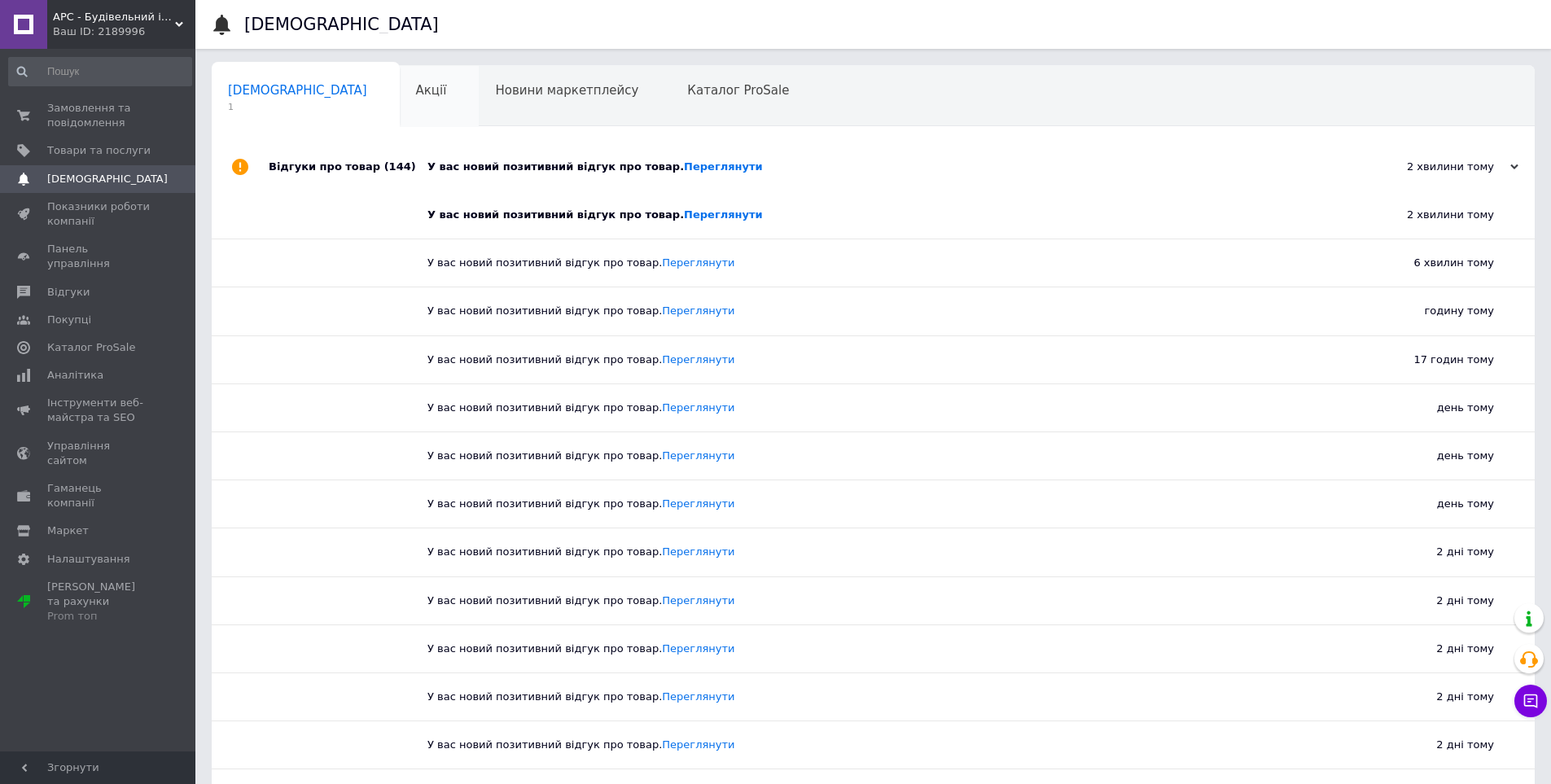
click at [400, 107] on div "Акції 0" at bounding box center [439, 96] width 80 height 62
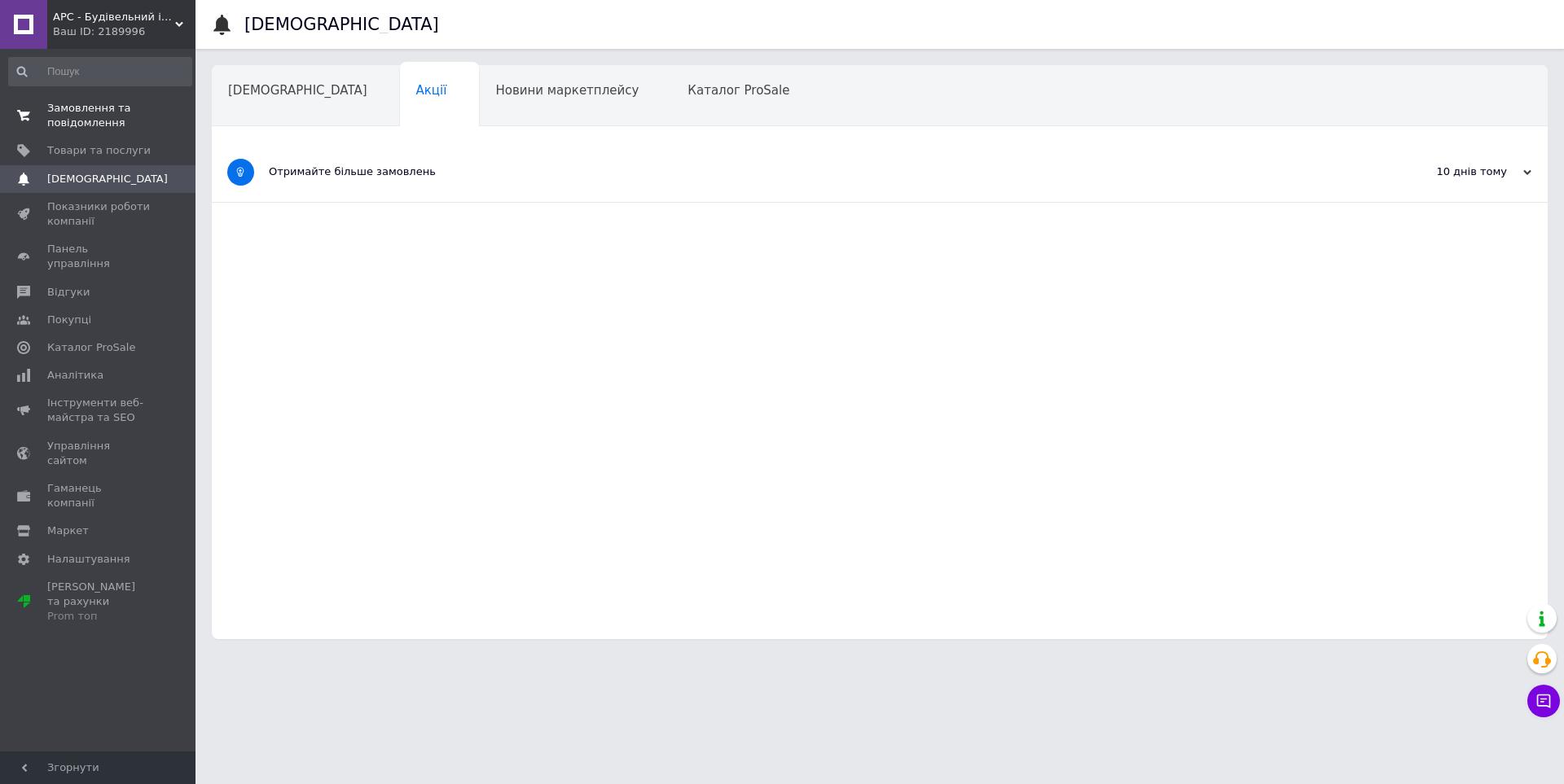
click at [95, 121] on span "Замовлення та повідомлення" at bounding box center [99, 116] width 104 height 30
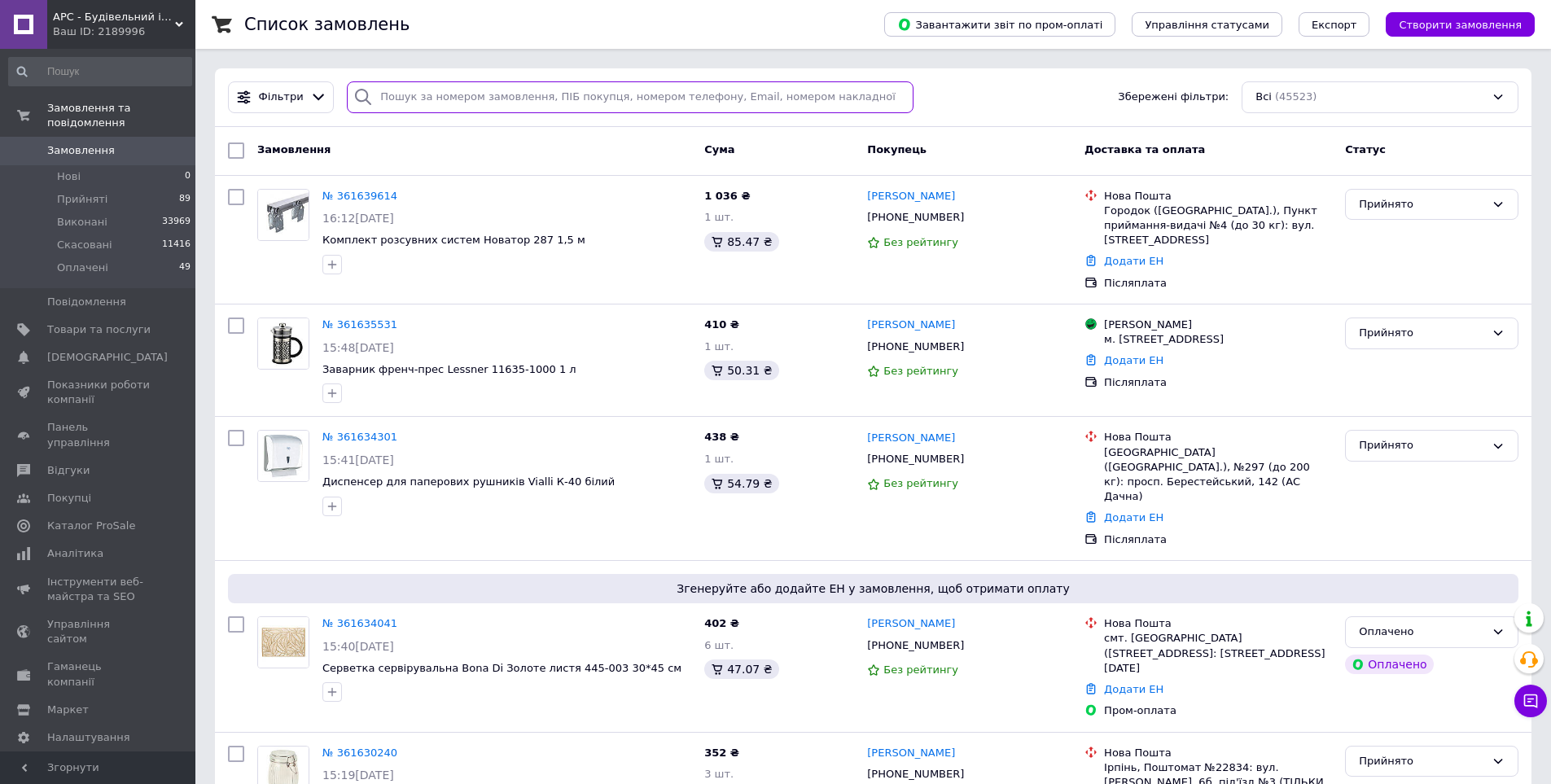
click at [435, 100] on input "search" at bounding box center [630, 97] width 567 height 32
paste input "358395855"
type input "358395855"
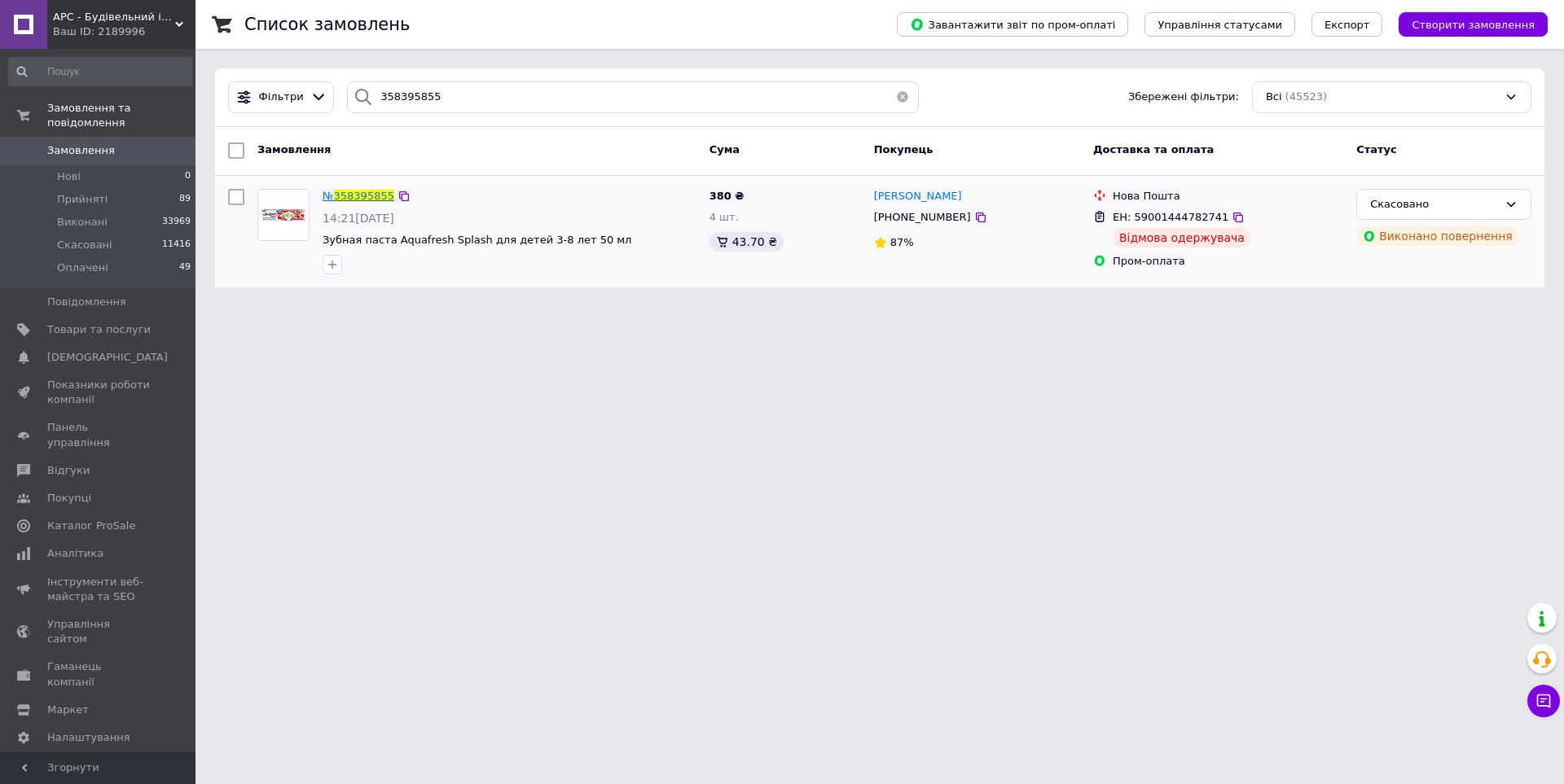
click at [355, 192] on span "358395855" at bounding box center [364, 195] width 60 height 12
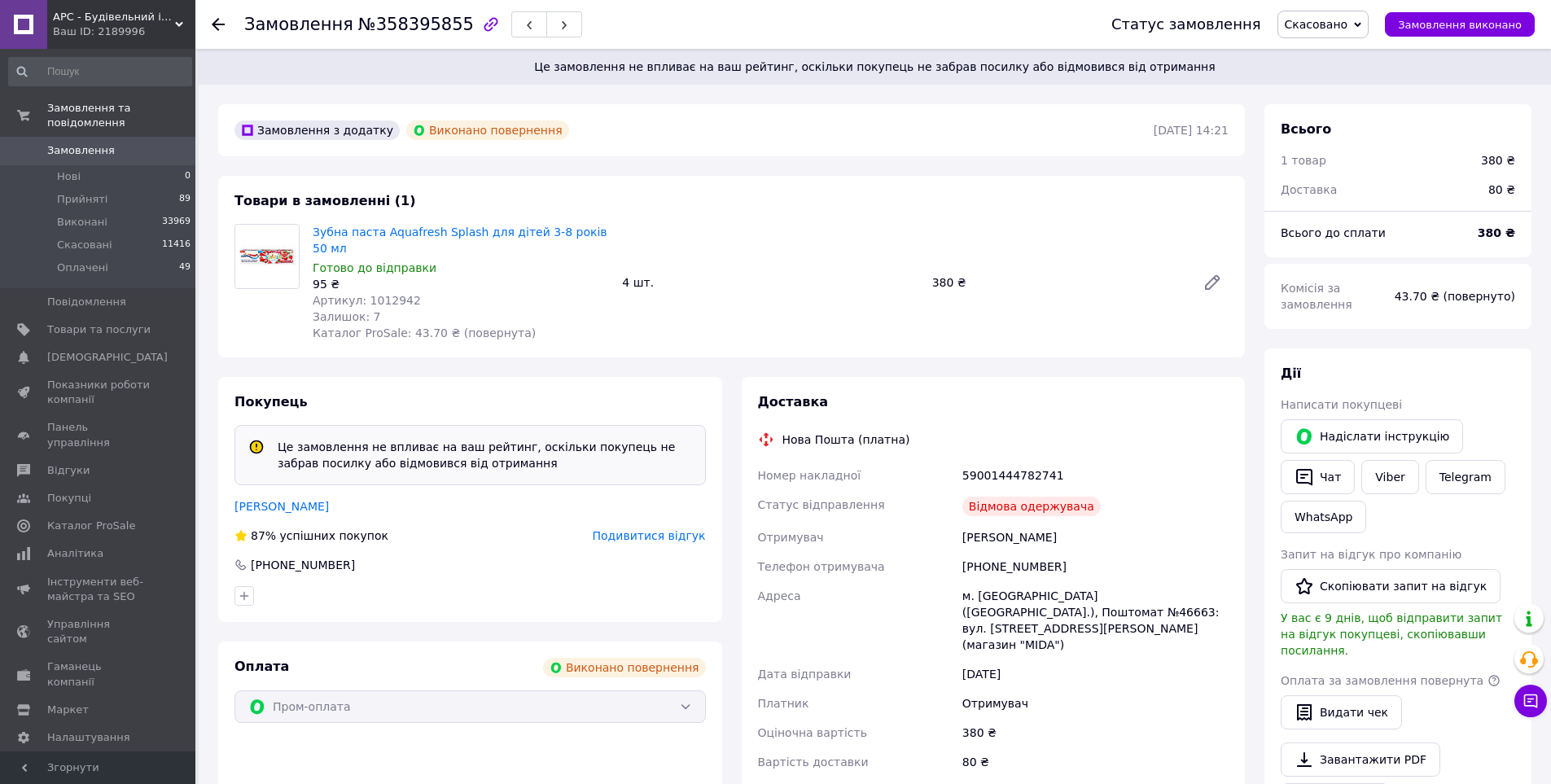
click at [108, 144] on span "Замовлення" at bounding box center [99, 151] width 103 height 15
